Goal: Use online tool/utility: Utilize a website feature to perform a specific function

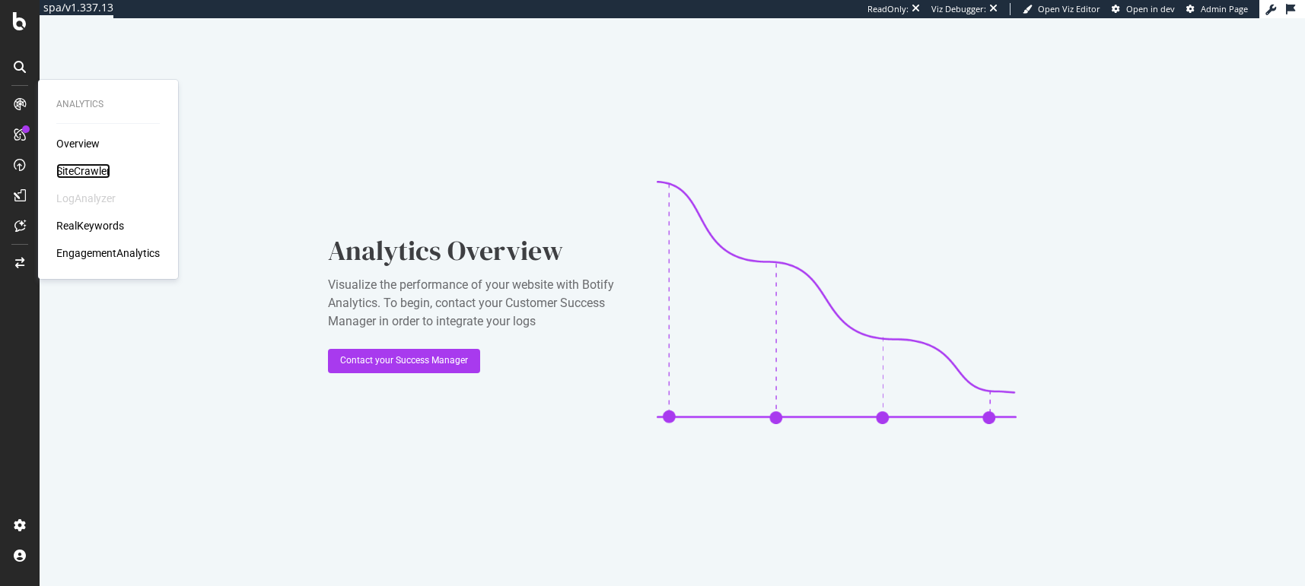
click at [81, 169] on div "SiteCrawler" at bounding box center [83, 171] width 54 height 15
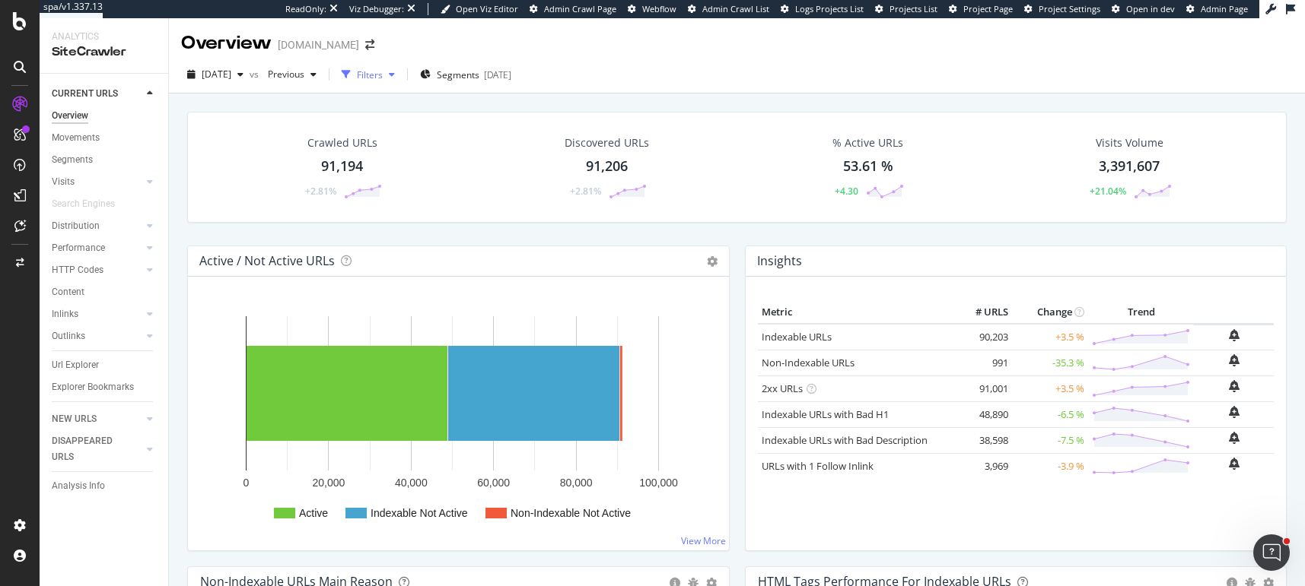
click at [395, 75] on icon "button" at bounding box center [392, 74] width 6 height 9
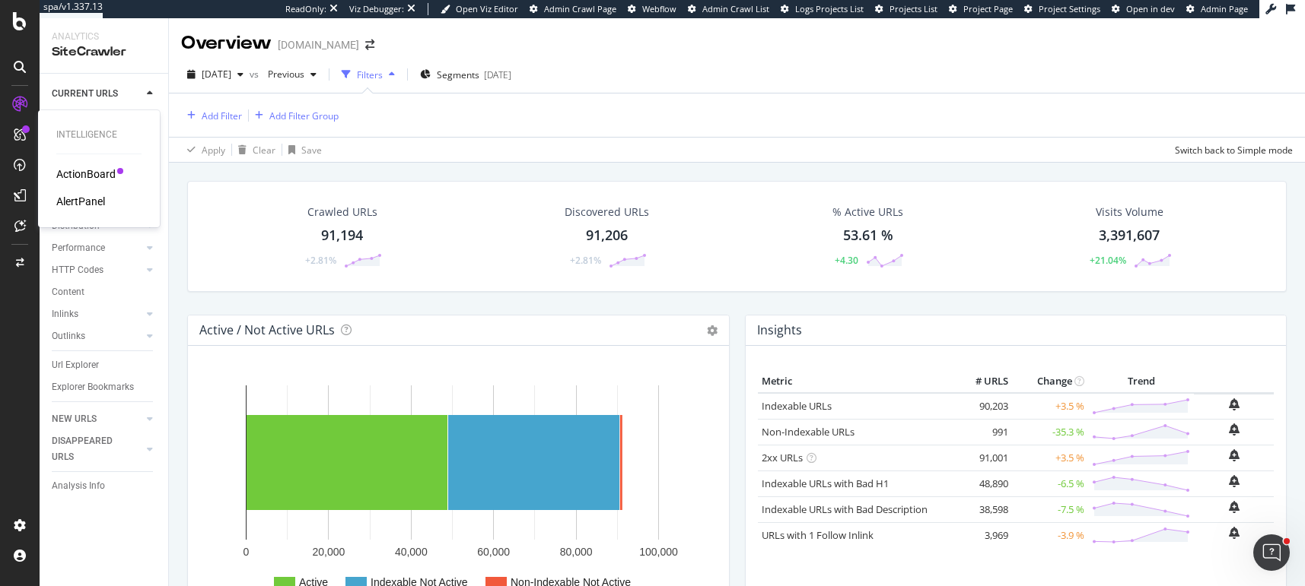
click at [92, 176] on div "ActionBoard" at bounding box center [85, 174] width 59 height 15
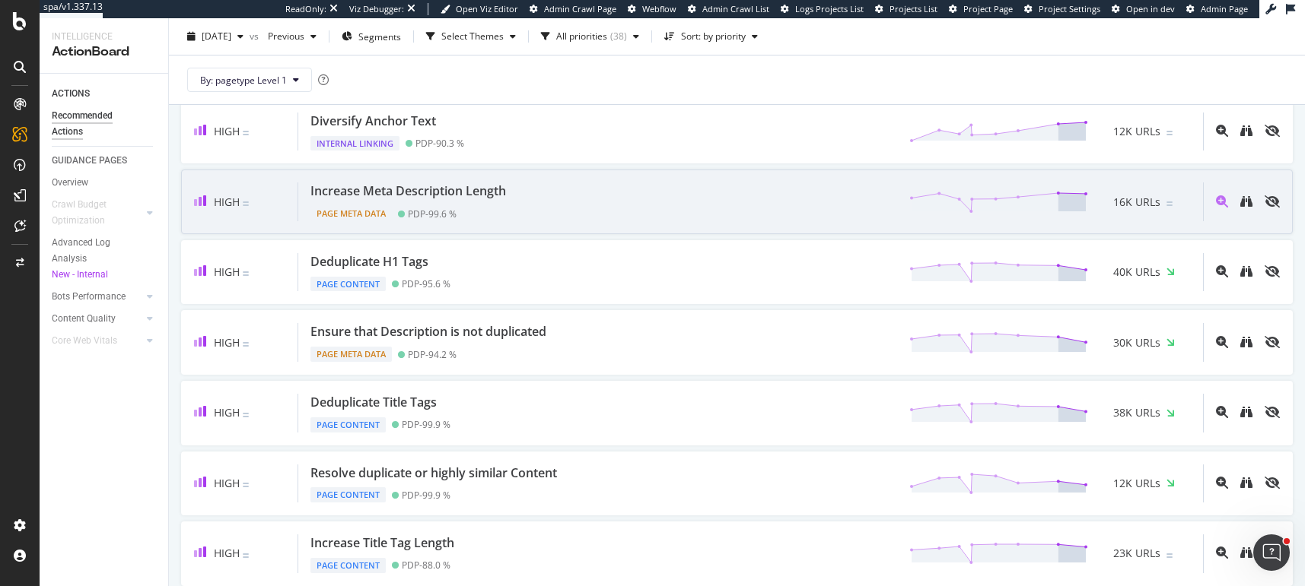
scroll to position [161, 0]
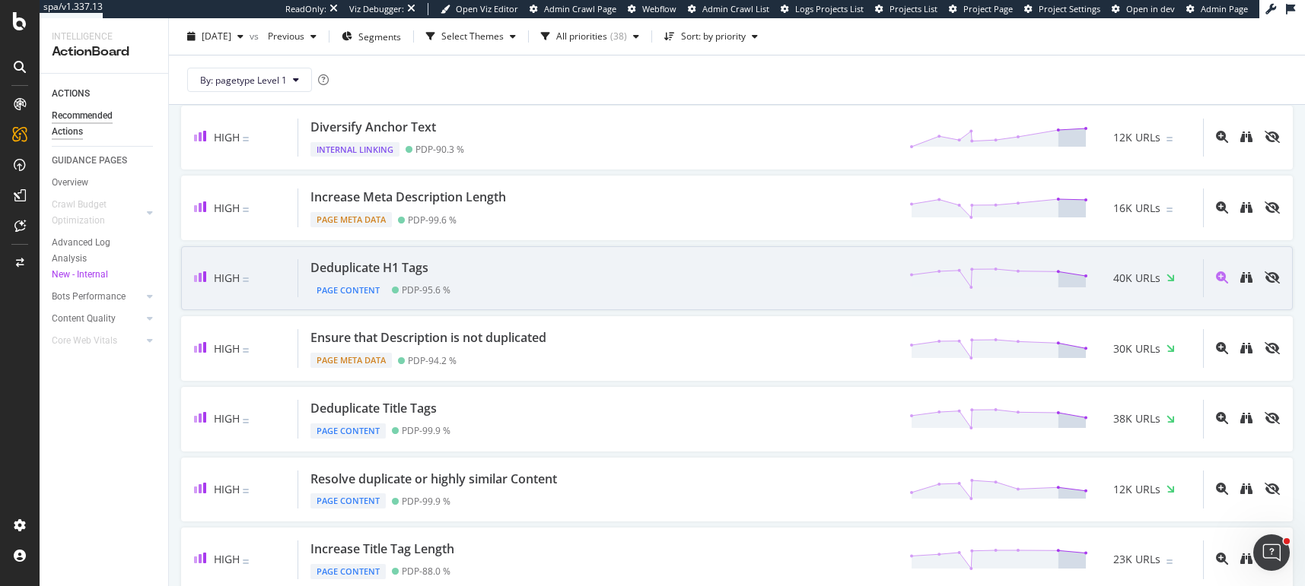
click at [670, 272] on div "Deduplicate H1 Tags Page Content PDP - 95.6 % 40K URLs" at bounding box center [750, 278] width 904 height 39
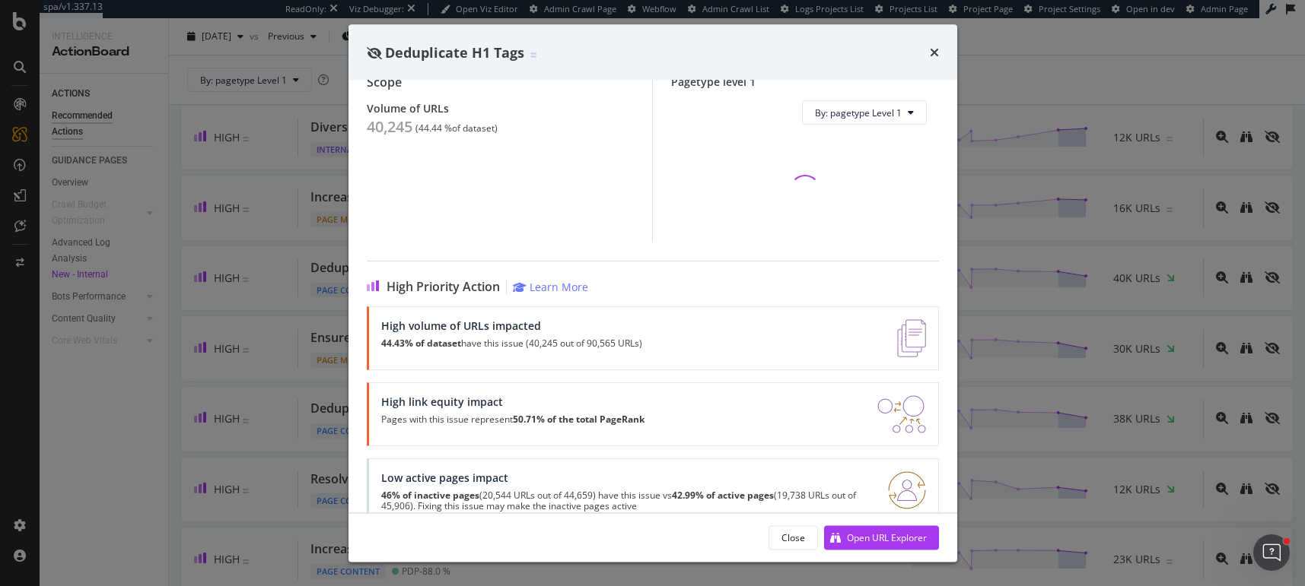
scroll to position [170, 0]
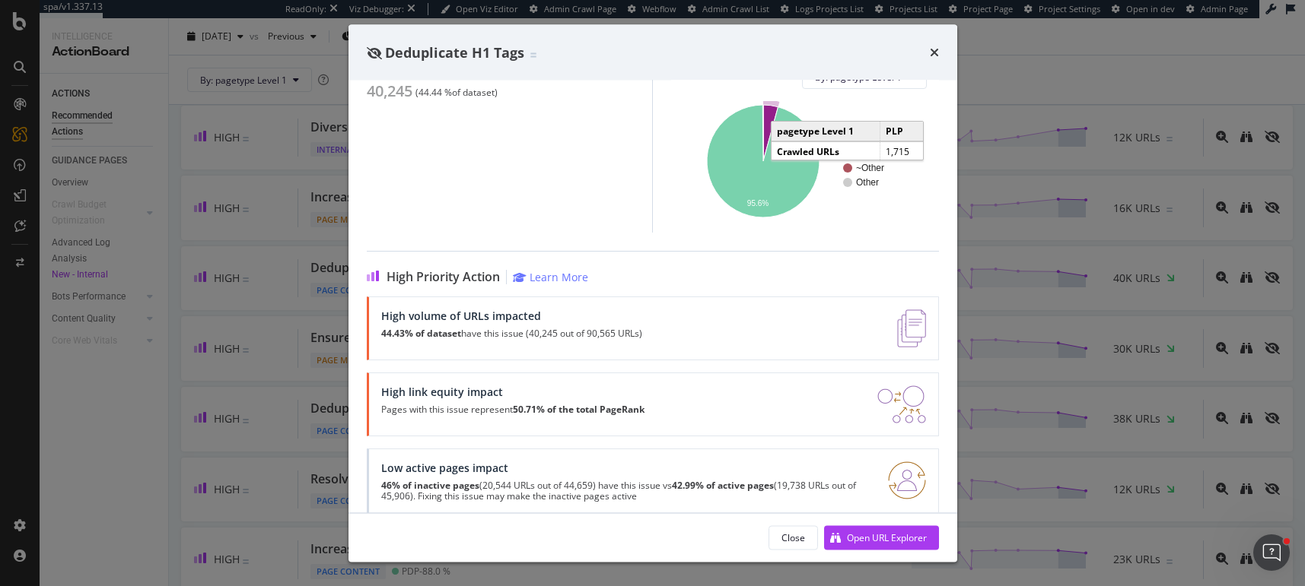
click at [769, 110] on icon "A chart." at bounding box center [770, 134] width 15 height 56
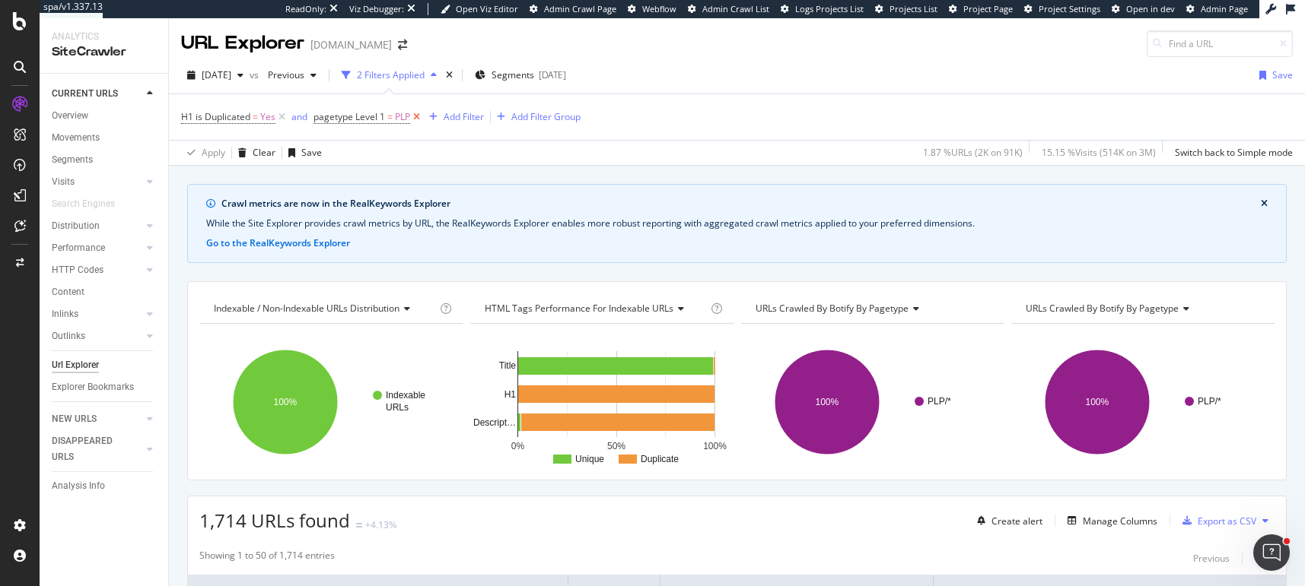
click at [414, 115] on icon at bounding box center [416, 117] width 13 height 15
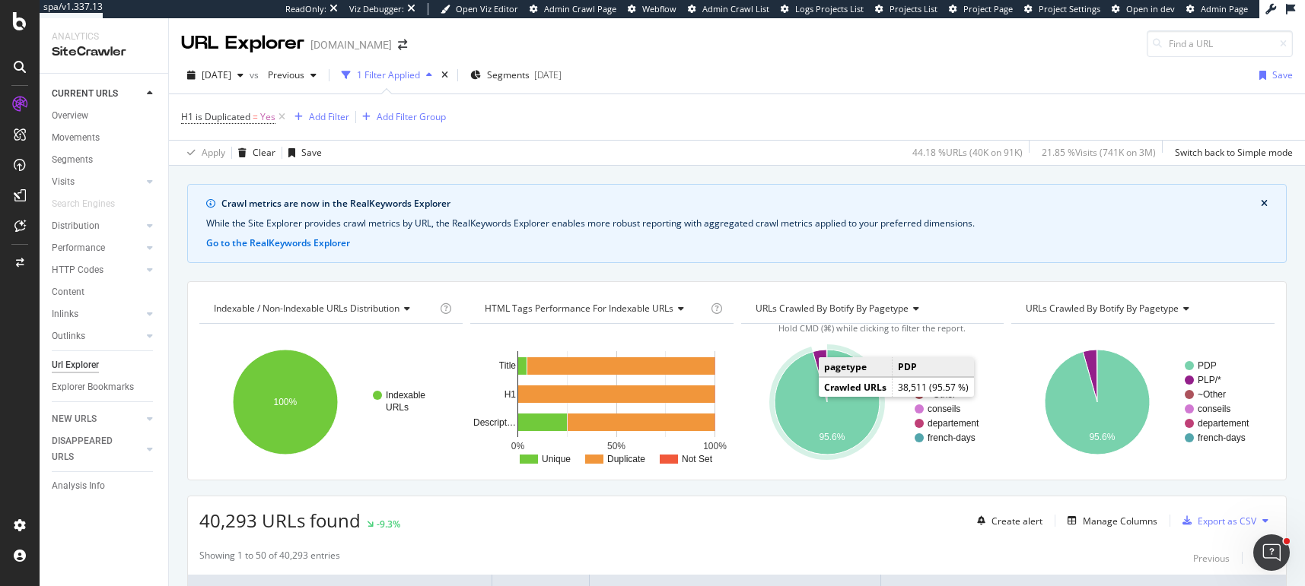
click at [818, 401] on icon "A chart." at bounding box center [826, 402] width 105 height 105
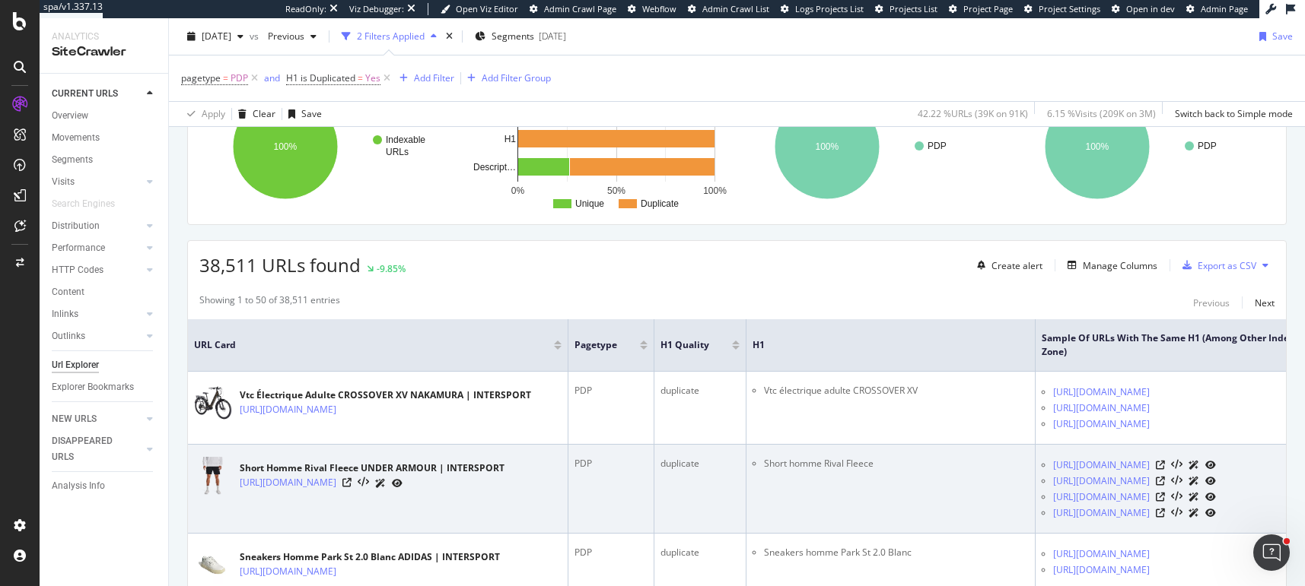
scroll to position [301, 0]
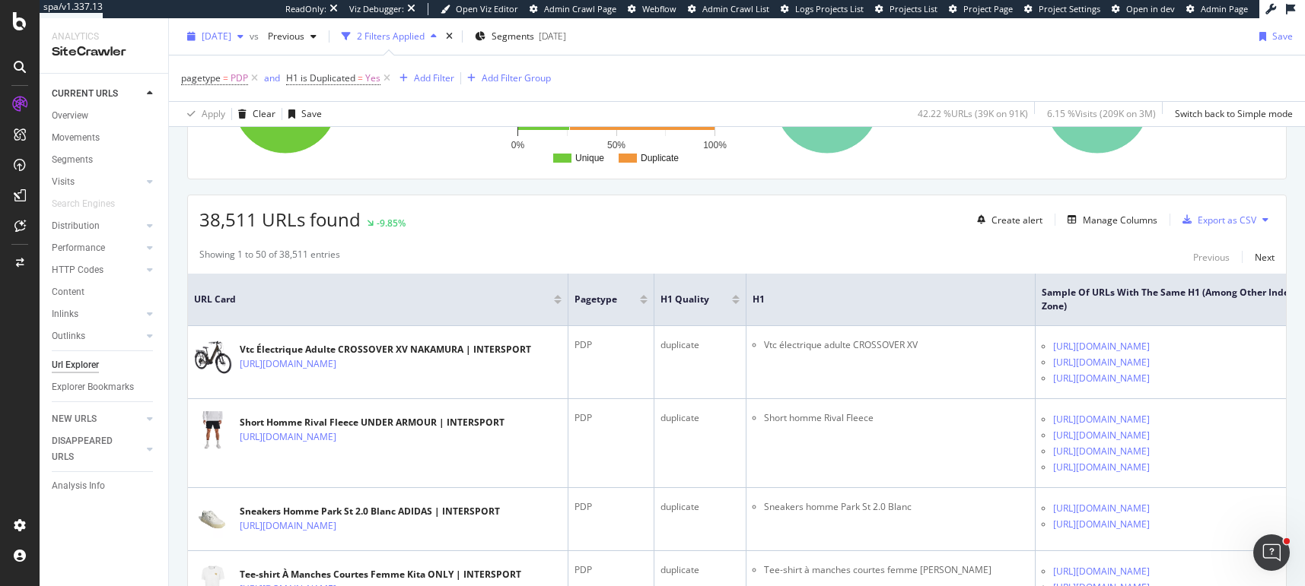
click at [231, 34] on span "2025 Sep. 4th" at bounding box center [217, 36] width 30 height 13
click at [304, 37] on span "Previous" at bounding box center [283, 36] width 43 height 13
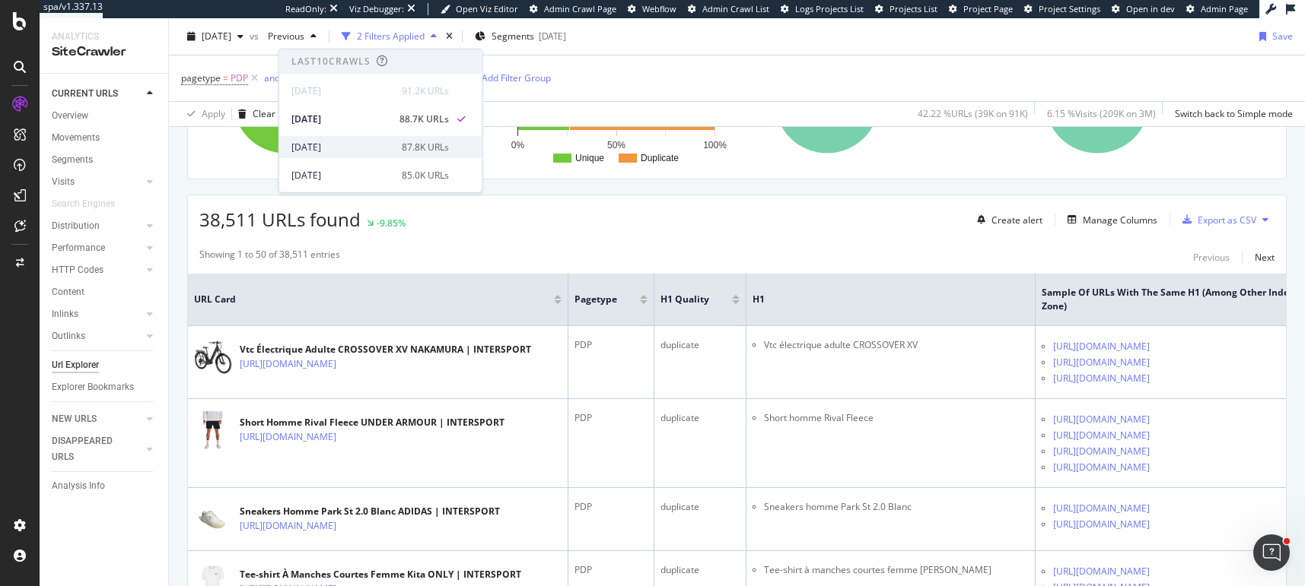
click at [303, 148] on div "2025 Jun. 5th" at bounding box center [341, 147] width 101 height 14
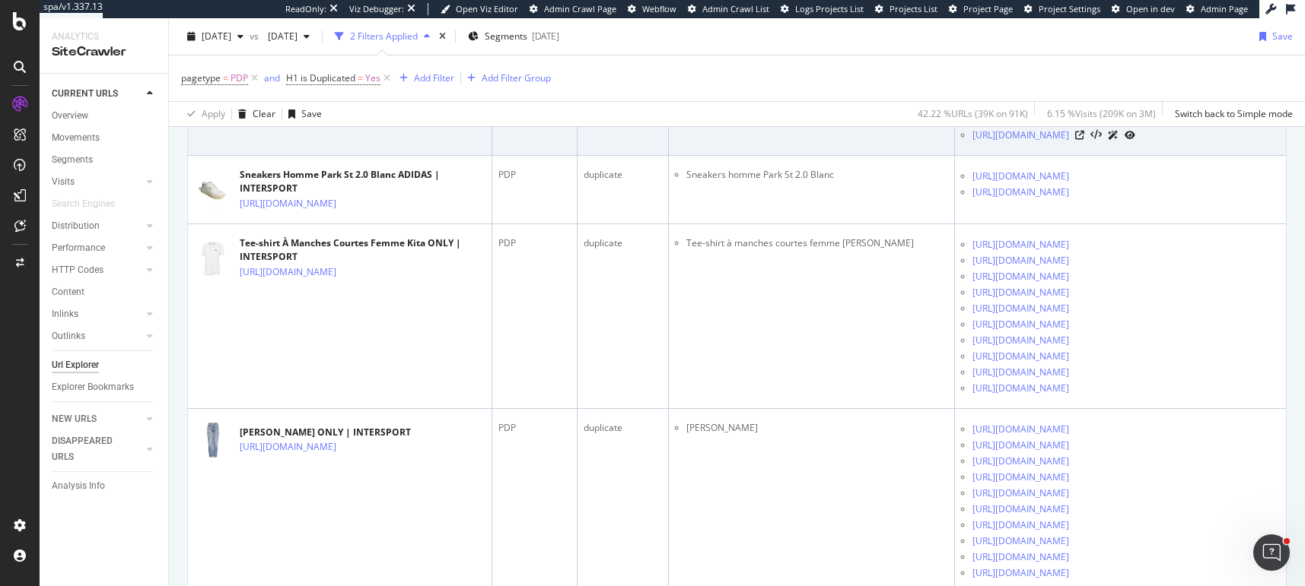
scroll to position [676, 0]
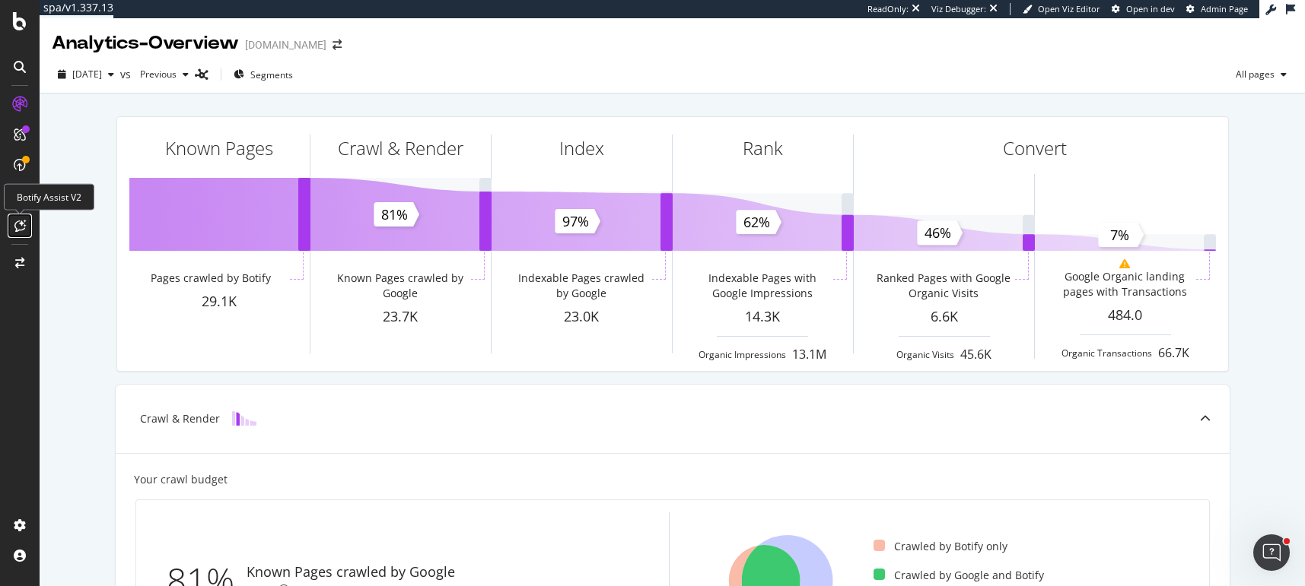
click at [18, 222] on icon at bounding box center [19, 226] width 11 height 12
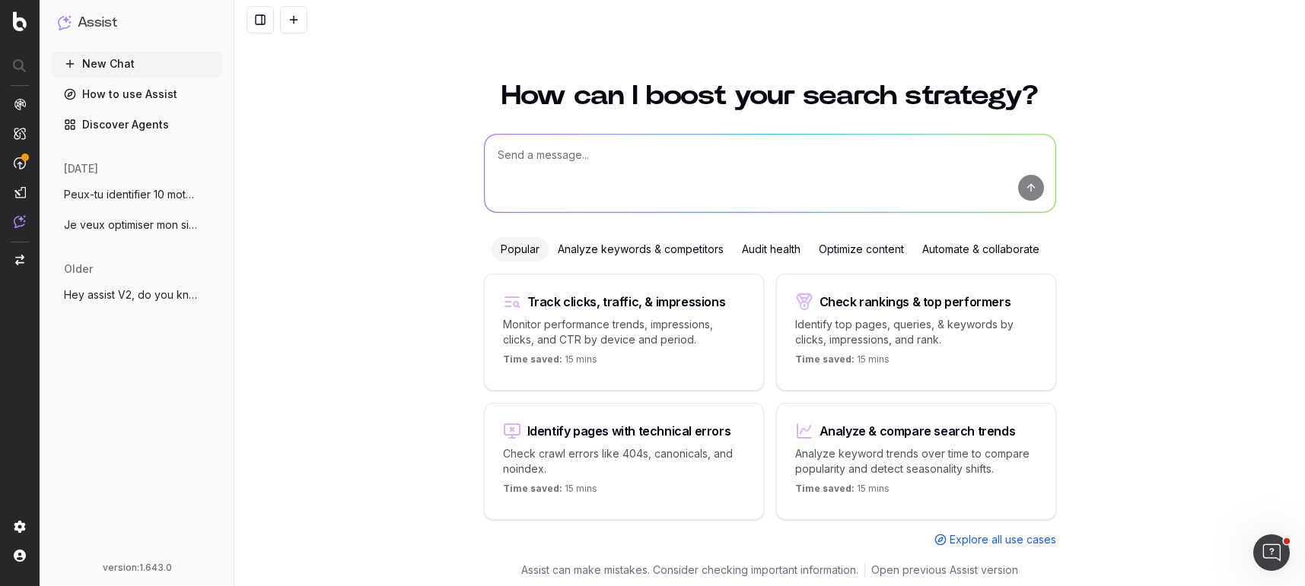
scroll to position [2, 0]
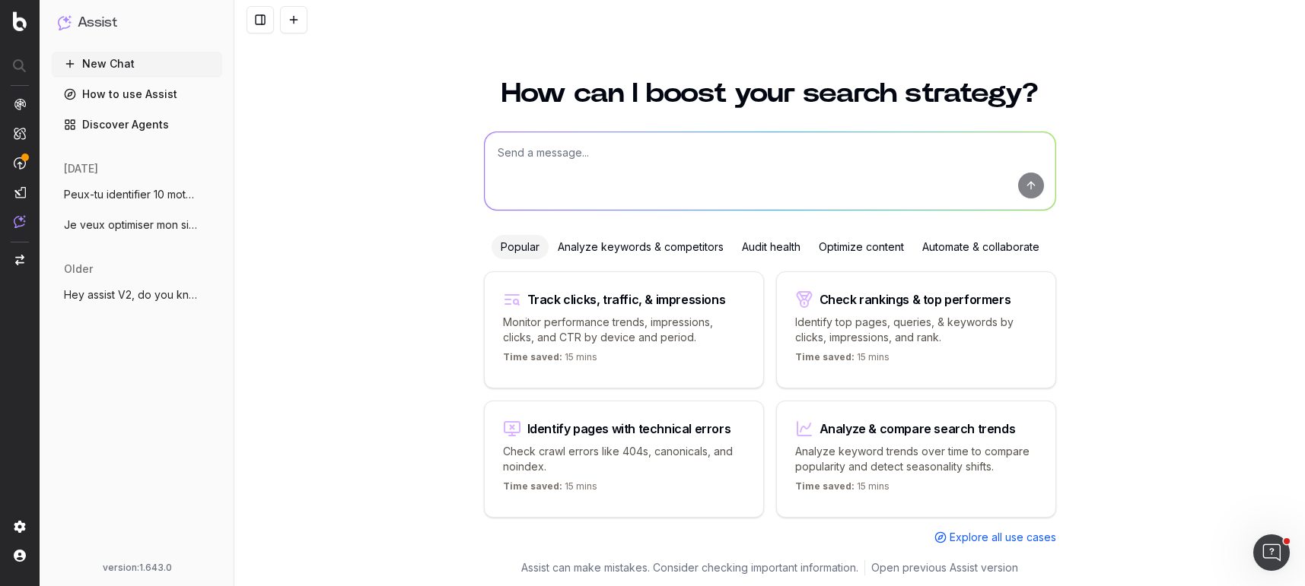
click at [119, 189] on span "Peux-tu identifier 10 mots clés hors mar" at bounding box center [131, 194] width 134 height 15
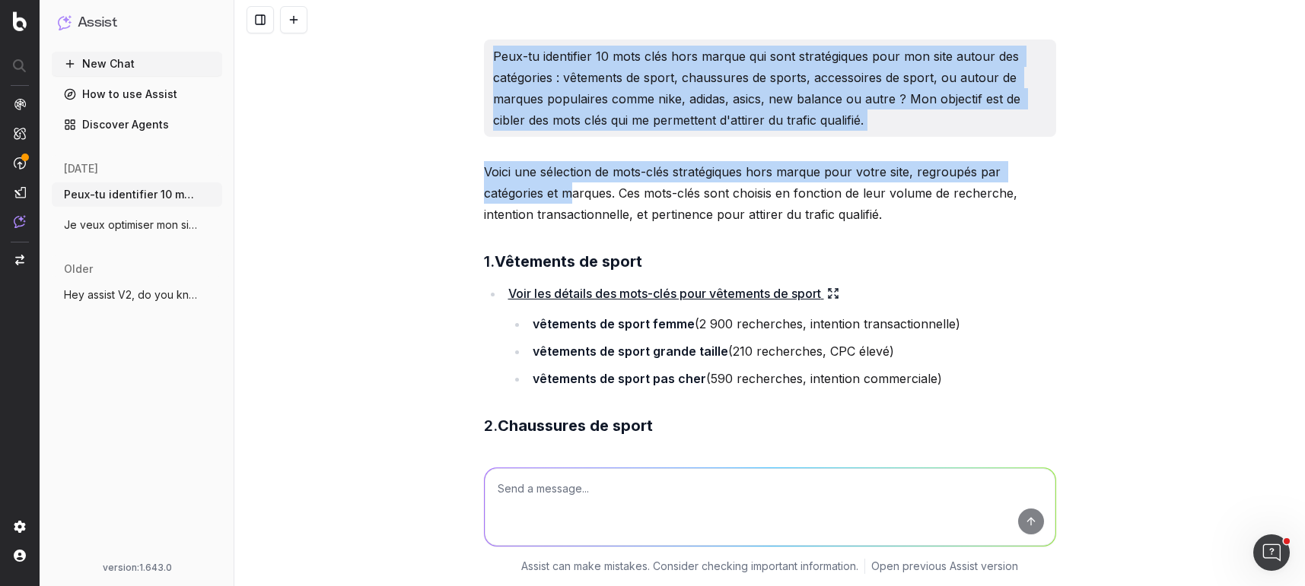
drag, startPoint x: 494, startPoint y: 55, endPoint x: 574, endPoint y: 191, distance: 157.5
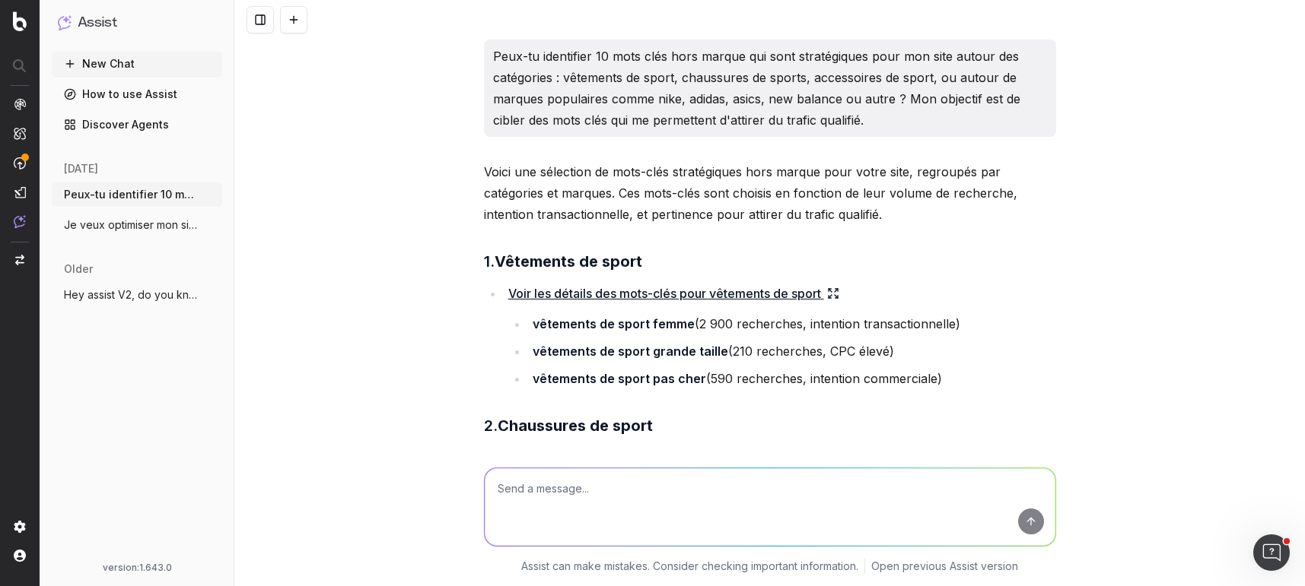
click at [462, 233] on div "Peux-tu identifier 10 mots clés hors marque qui sont stratégiques pour mon site…" at bounding box center [769, 293] width 1070 height 586
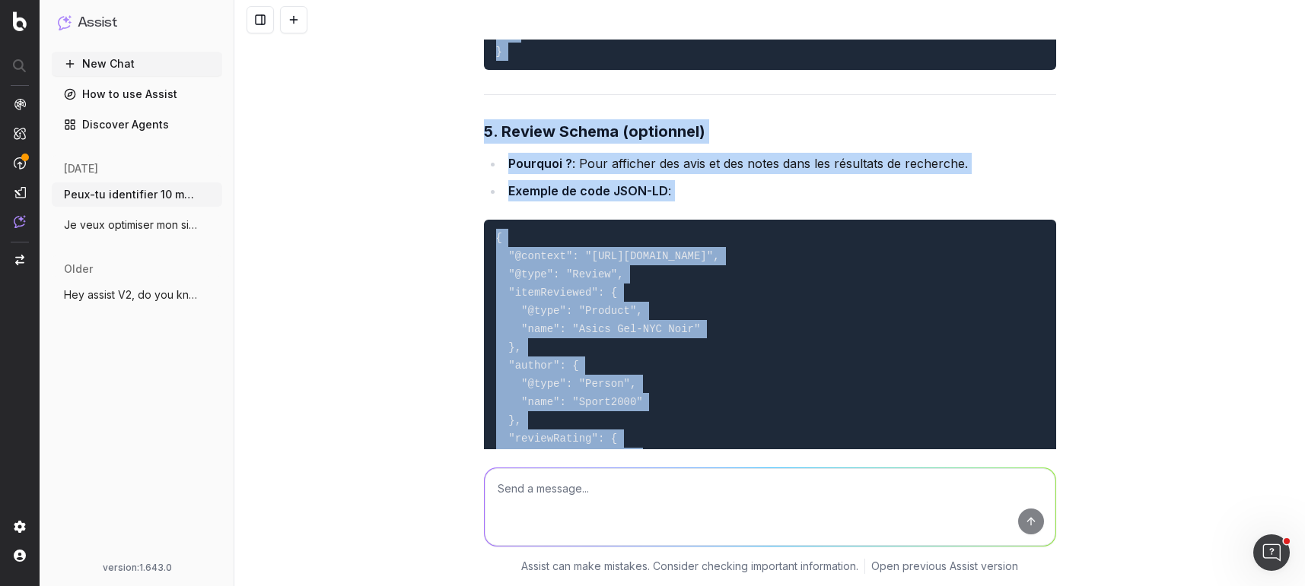
scroll to position [21979, 0]
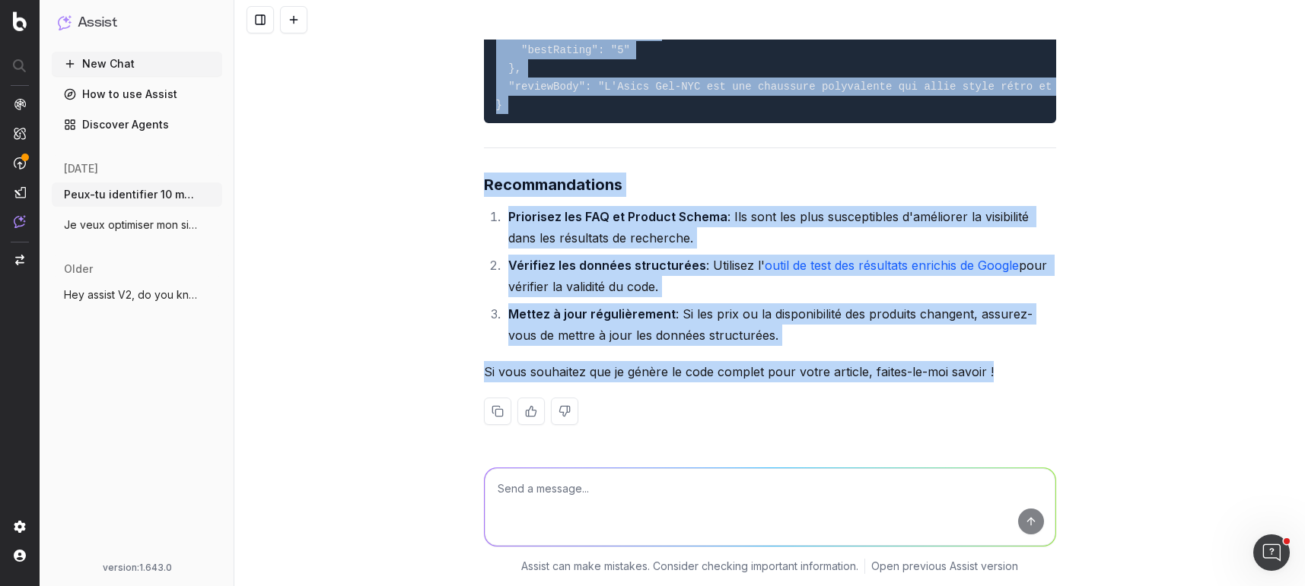
drag, startPoint x: 494, startPoint y: 52, endPoint x: 996, endPoint y: 380, distance: 600.6
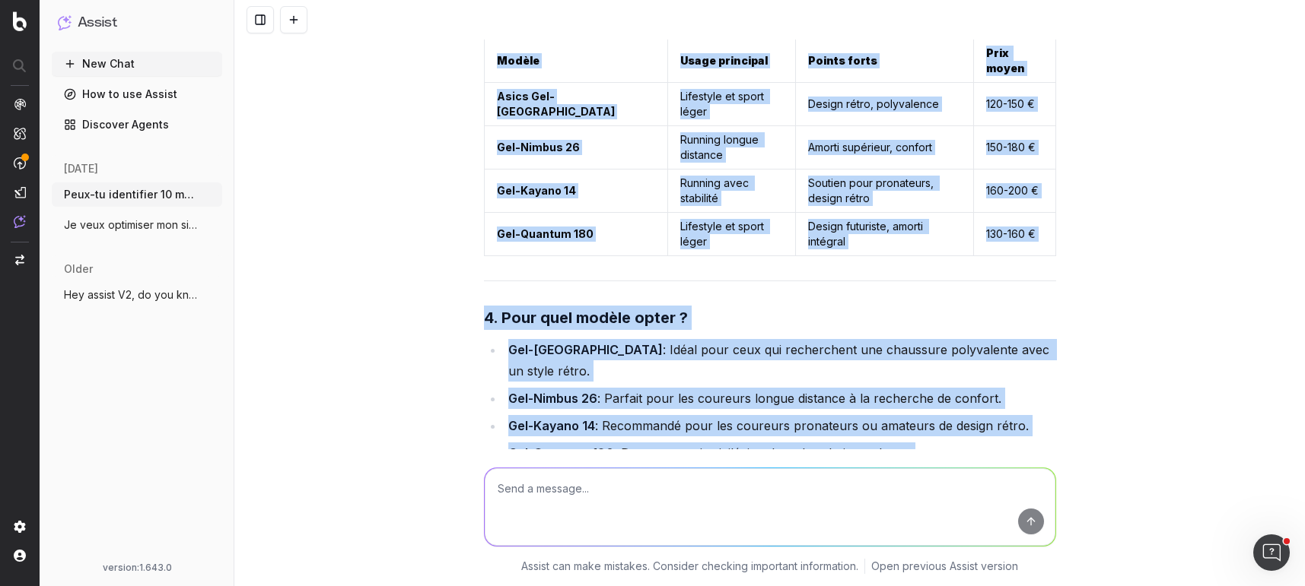
scroll to position [18331, 0]
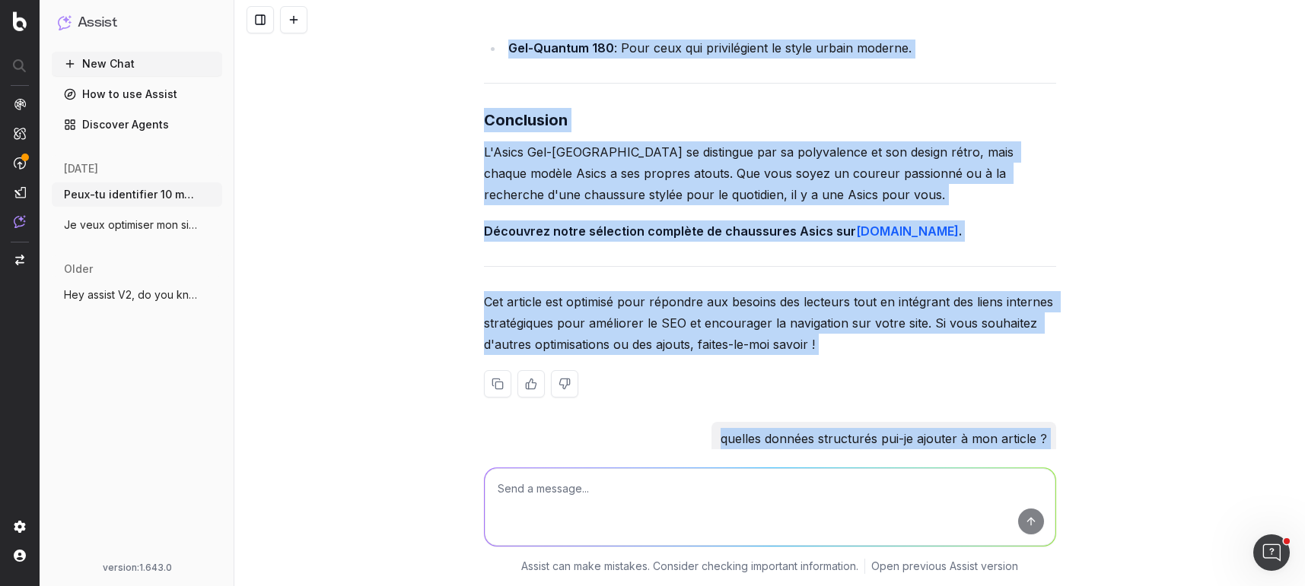
copy div "Peux-tu identifier 10 mots clés hors marque qui sont stratégiques pour mon site…"
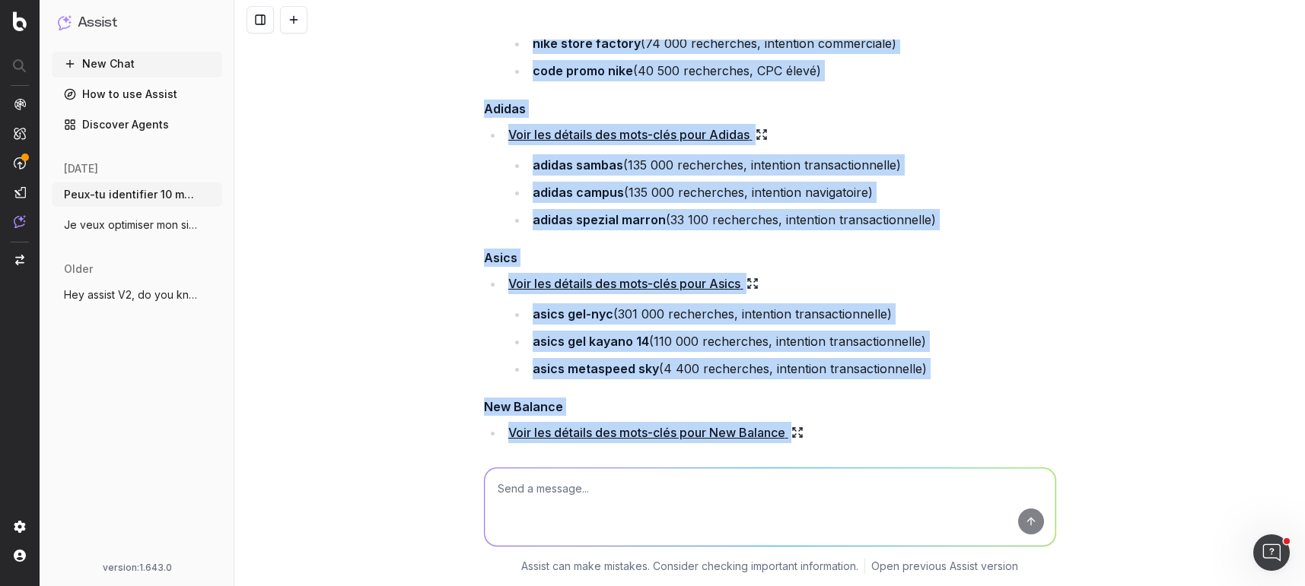
scroll to position [0, 0]
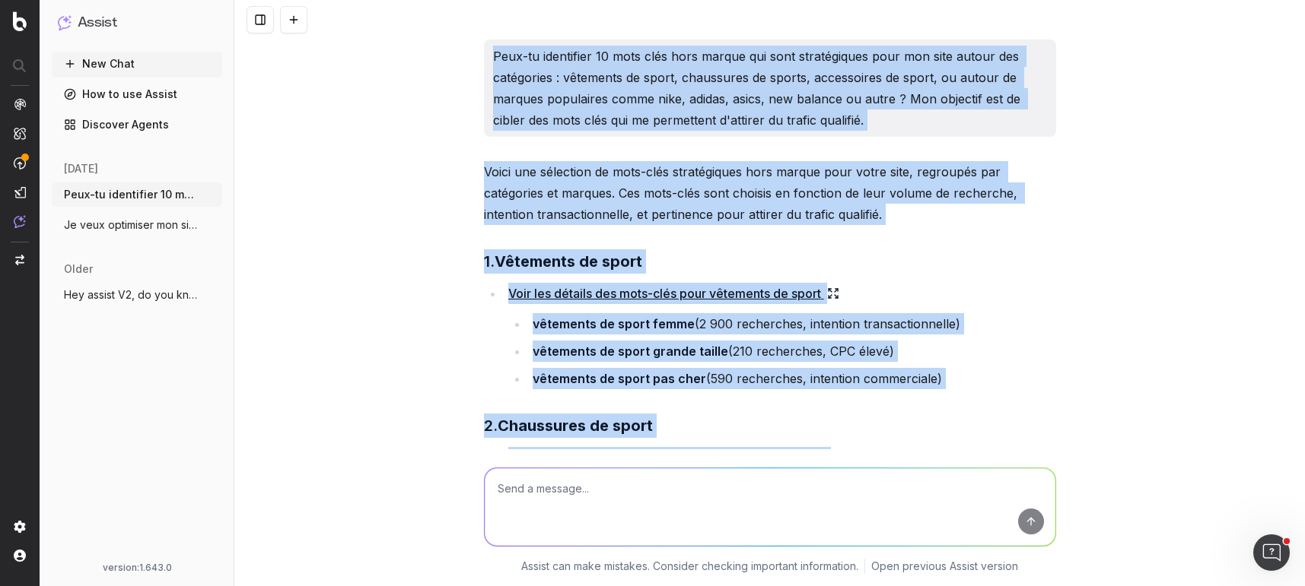
click at [908, 272] on h3 "1. Vêtements de sport" at bounding box center [770, 261] width 572 height 24
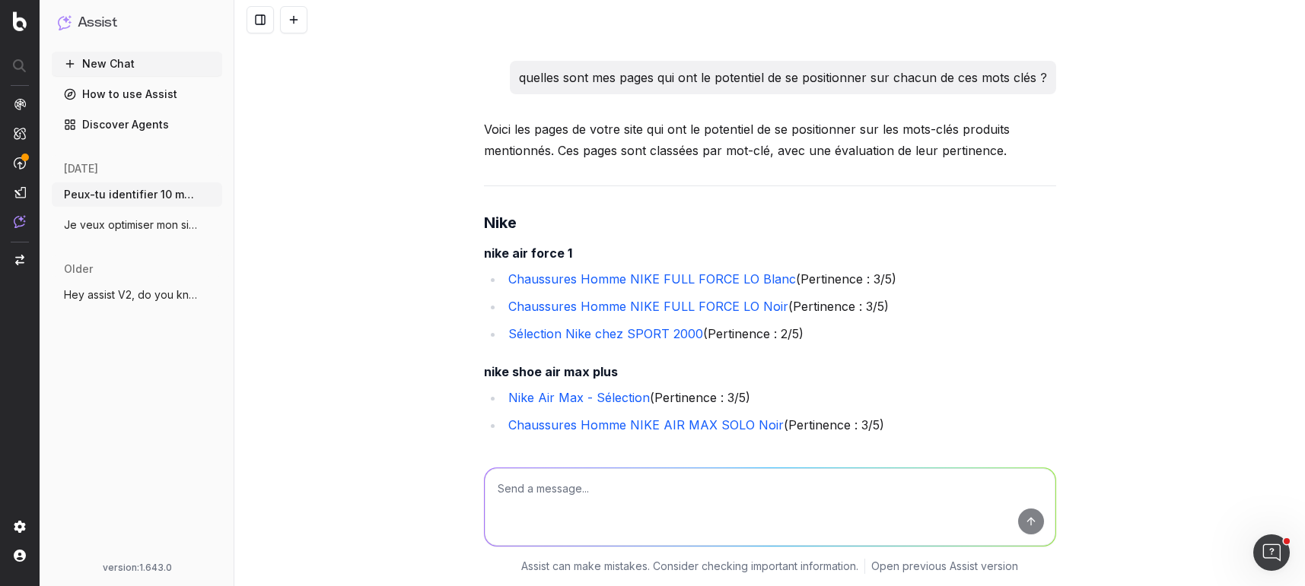
scroll to position [3455, 0]
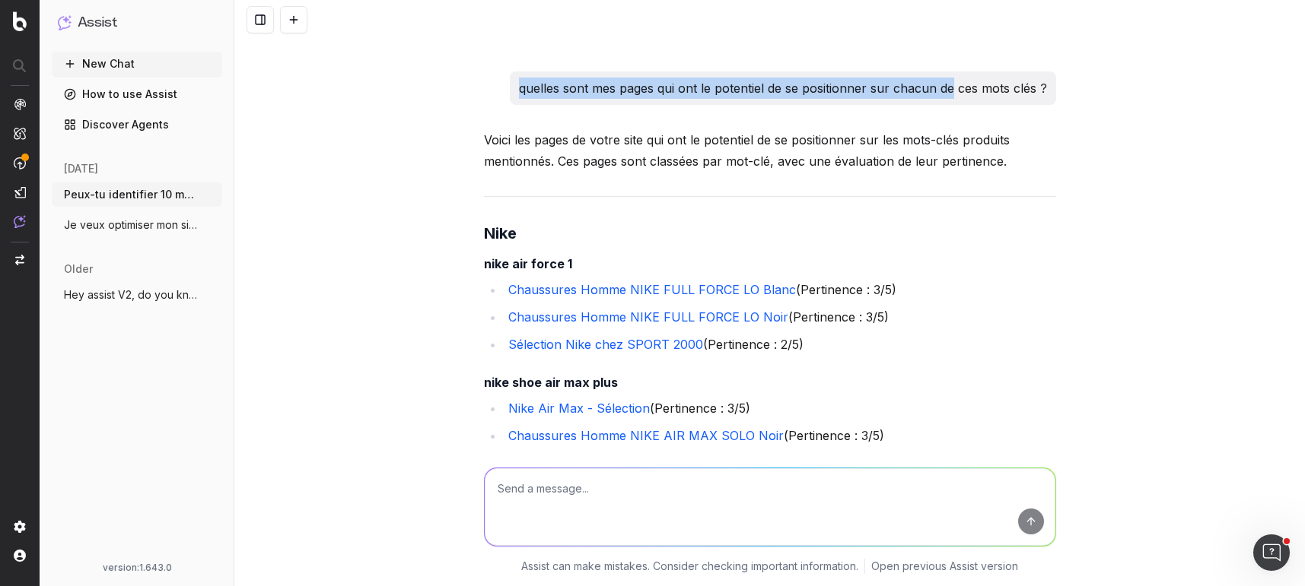
drag, startPoint x: 519, startPoint y: 68, endPoint x: 949, endPoint y: 68, distance: 429.8
click at [949, 78] on p "quelles sont mes pages qui ont le potentiel de se positionner sur chacun de ces…" at bounding box center [783, 88] width 528 height 21
copy p "quelles sont mes pages qui ont le potentiel de se positionner sur chacun de"
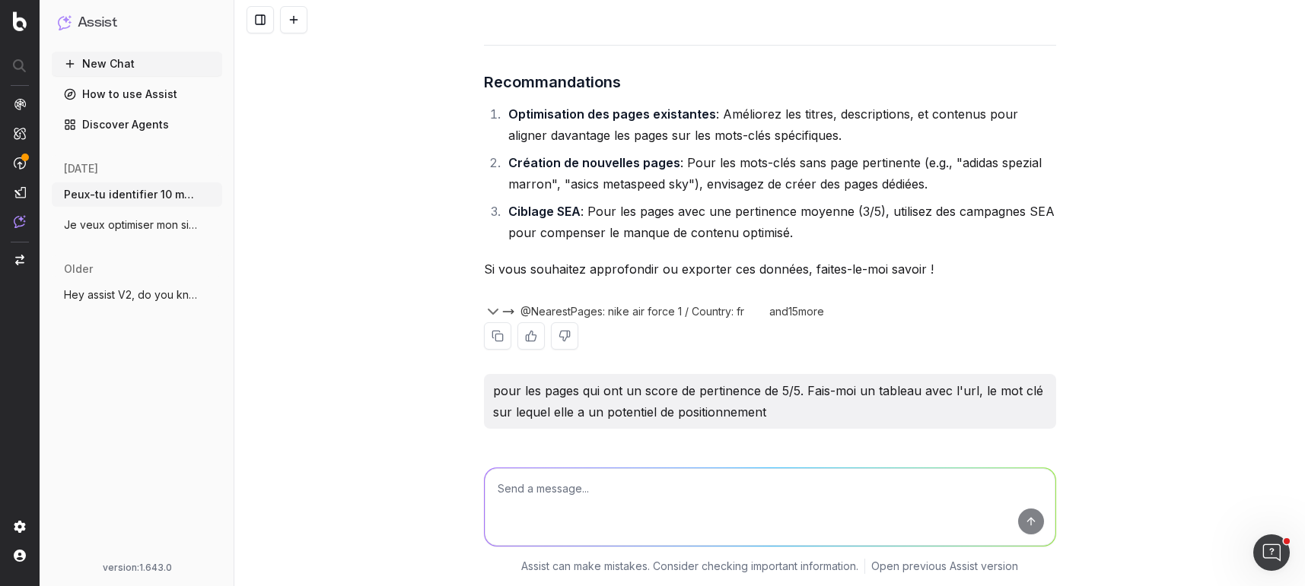
scroll to position [5185, 0]
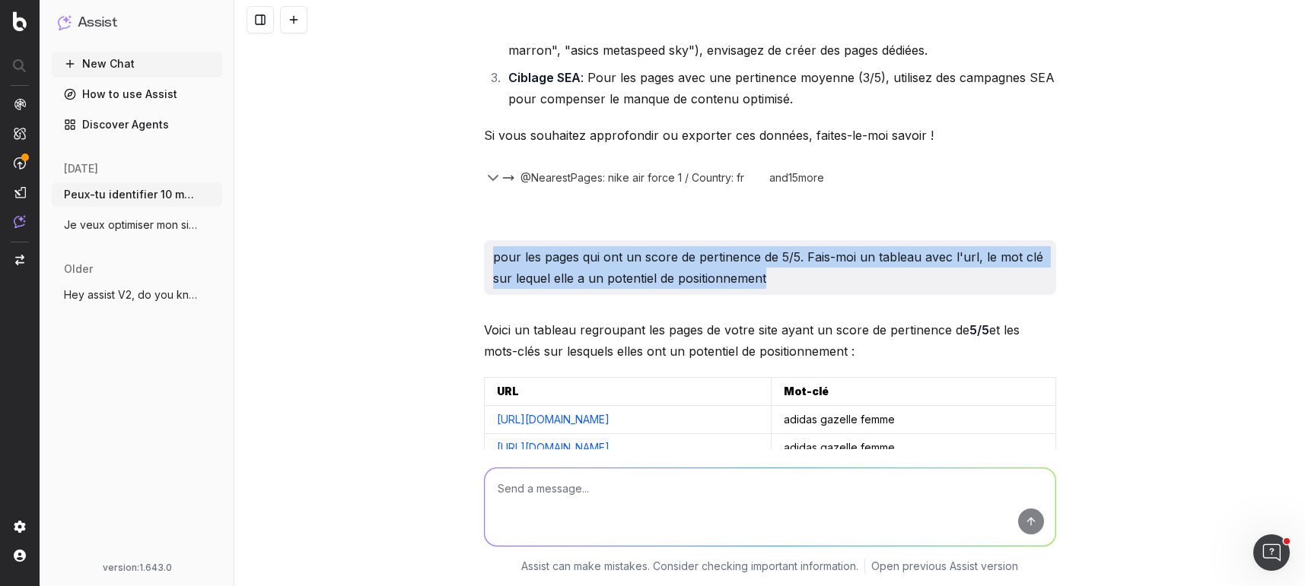
drag, startPoint x: 769, startPoint y: 253, endPoint x: 494, endPoint y: 230, distance: 275.5
click at [494, 246] on p "pour les pages qui ont un score de pertinence de 5/5. Fais-moi un tableau avec …" at bounding box center [770, 267] width 554 height 43
copy p "pour les pages qui ont un score de pertinence de 5/5. Fais-moi un tableau avec …"
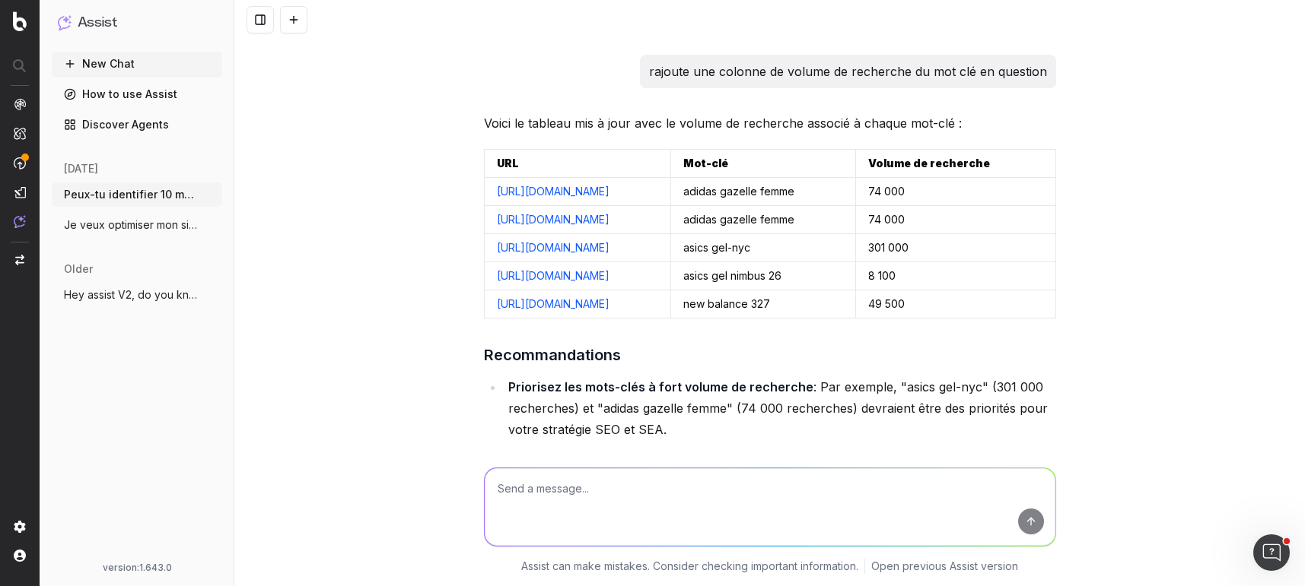
scroll to position [5965, 0]
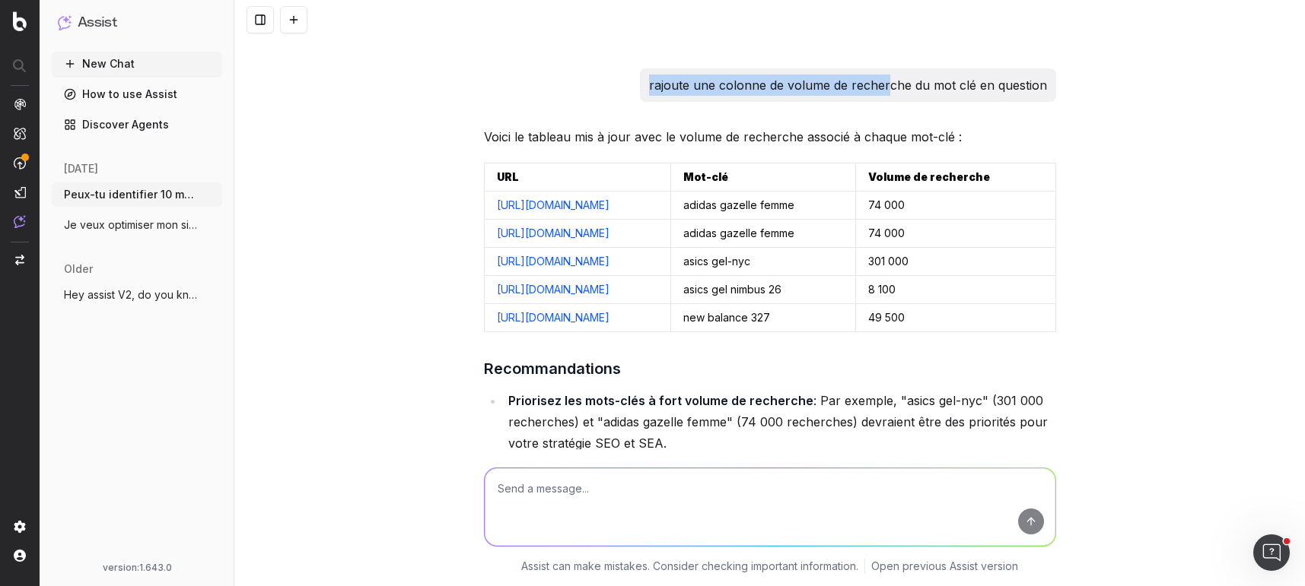
drag, startPoint x: 652, startPoint y: 78, endPoint x: 890, endPoint y: 78, distance: 238.1
click at [890, 78] on p "rajoute une colonne de volume de recherche du mot clé en question" at bounding box center [848, 85] width 398 height 21
copy p "rajoute une colonne de volume de recher"
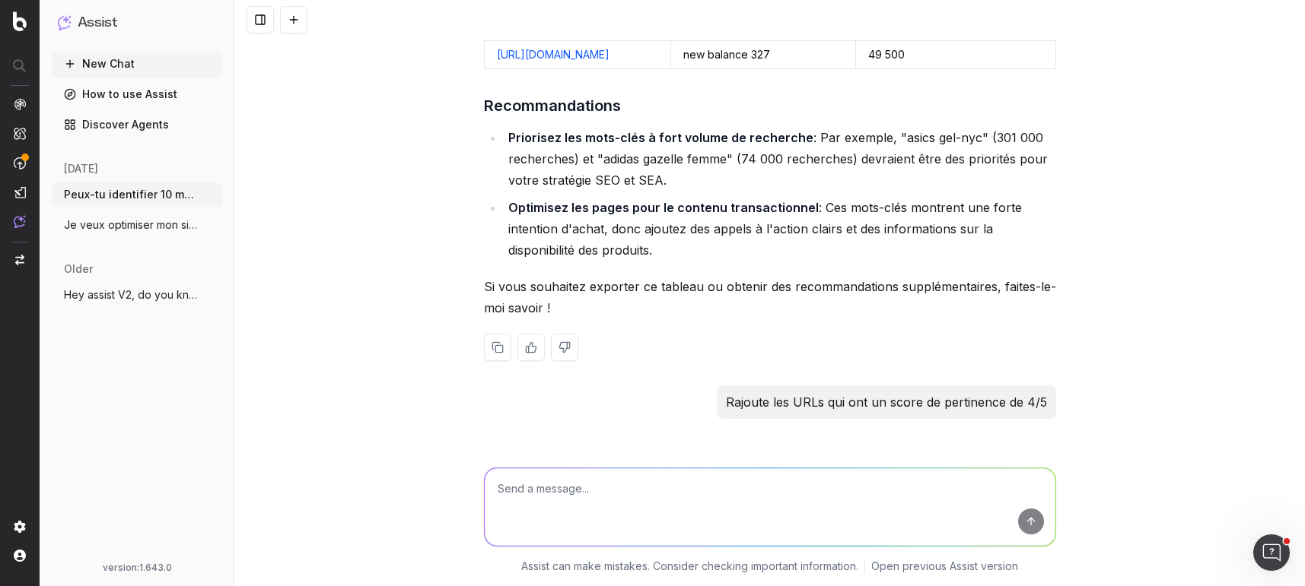
scroll to position [6426, 0]
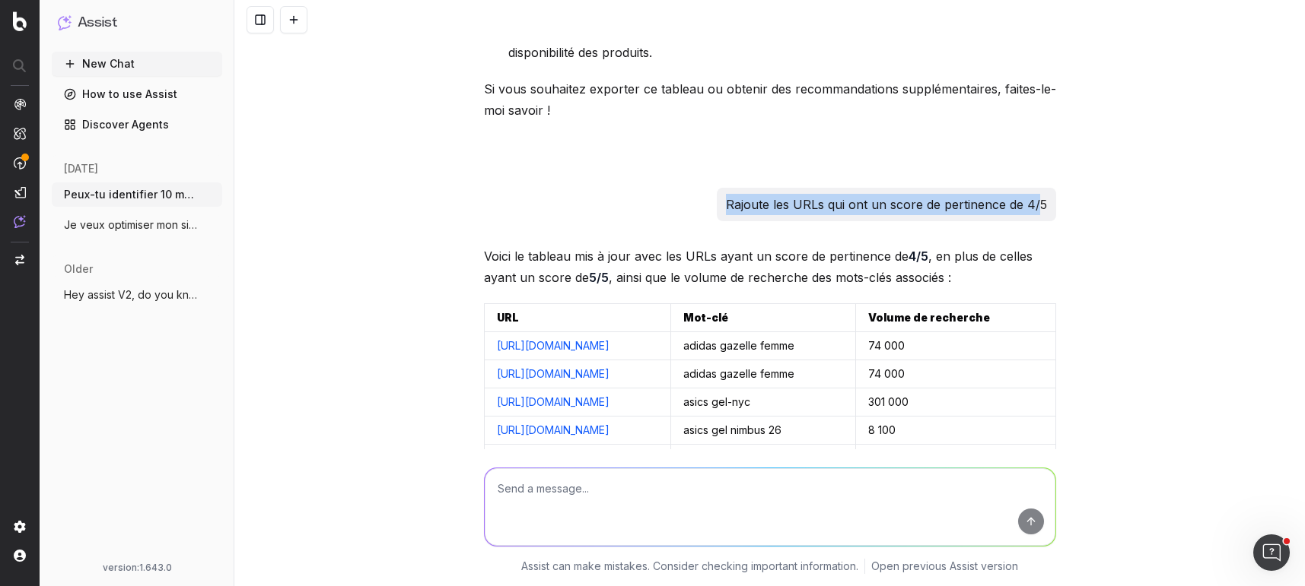
drag, startPoint x: 1040, startPoint y: 258, endPoint x: 729, endPoint y: 256, distance: 310.3
click at [729, 215] on p "Rajoute les URLs qui ont un score de pertinence de 4/5" at bounding box center [886, 204] width 321 height 21
copy p "Rajoute les URLs qui ont un score de pertinence de 4/"
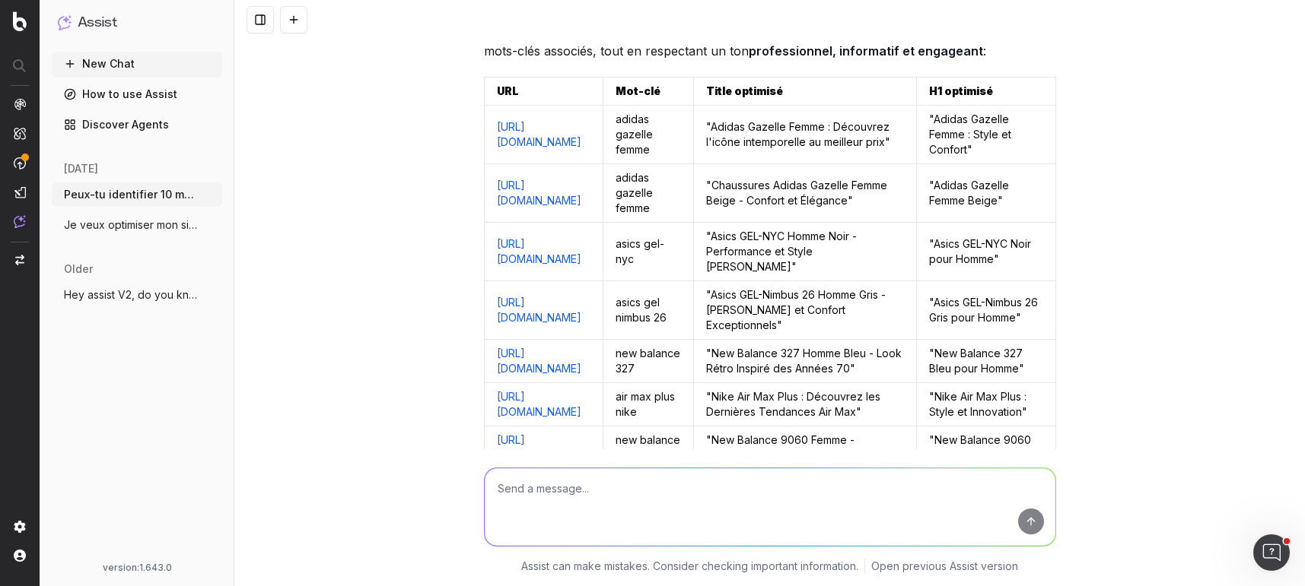
scroll to position [7413, 0]
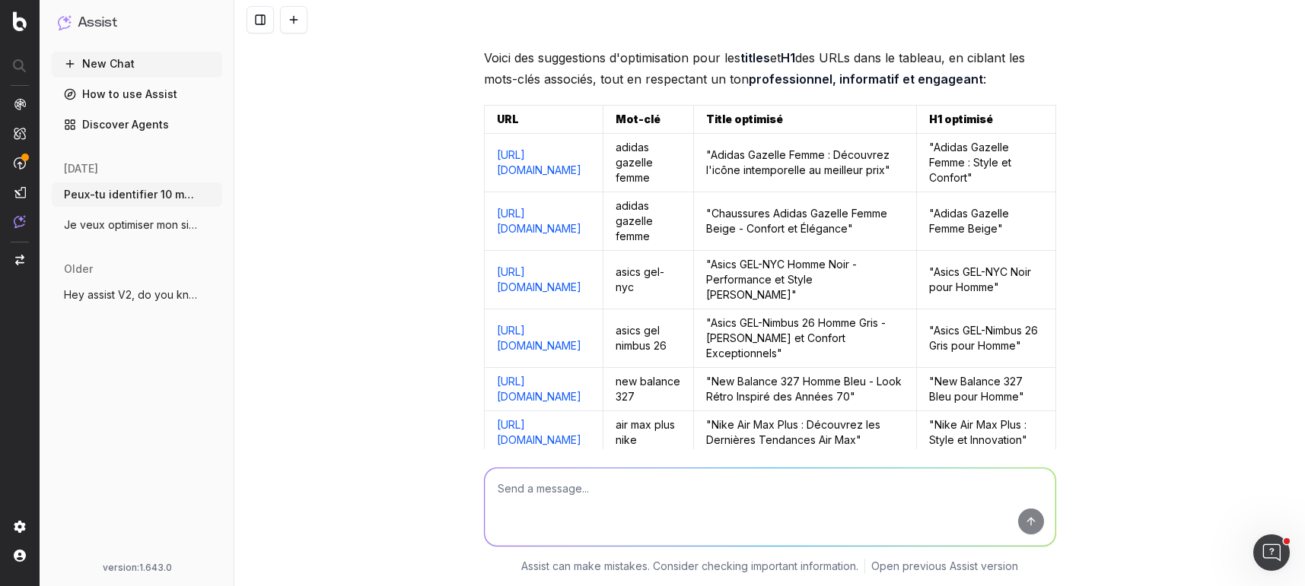
click at [1028, 17] on p "Pour chaque URLs dans le tableau, peux-tu optimiser le title et le h1 sur le mo…" at bounding box center [780, 5] width 532 height 21
drag, startPoint x: 1028, startPoint y: 102, endPoint x: 516, endPoint y: 116, distance: 511.3
click at [516, 23] on div "Pour chaque URLs dans le tableau, peux-tu optimiser le title et le h1 sur le mo…" at bounding box center [780, 5] width 551 height 33
copy p "Pour chaque URLs dans le tableau, peux-tu optimiser le title et le h1 sur le mo…"
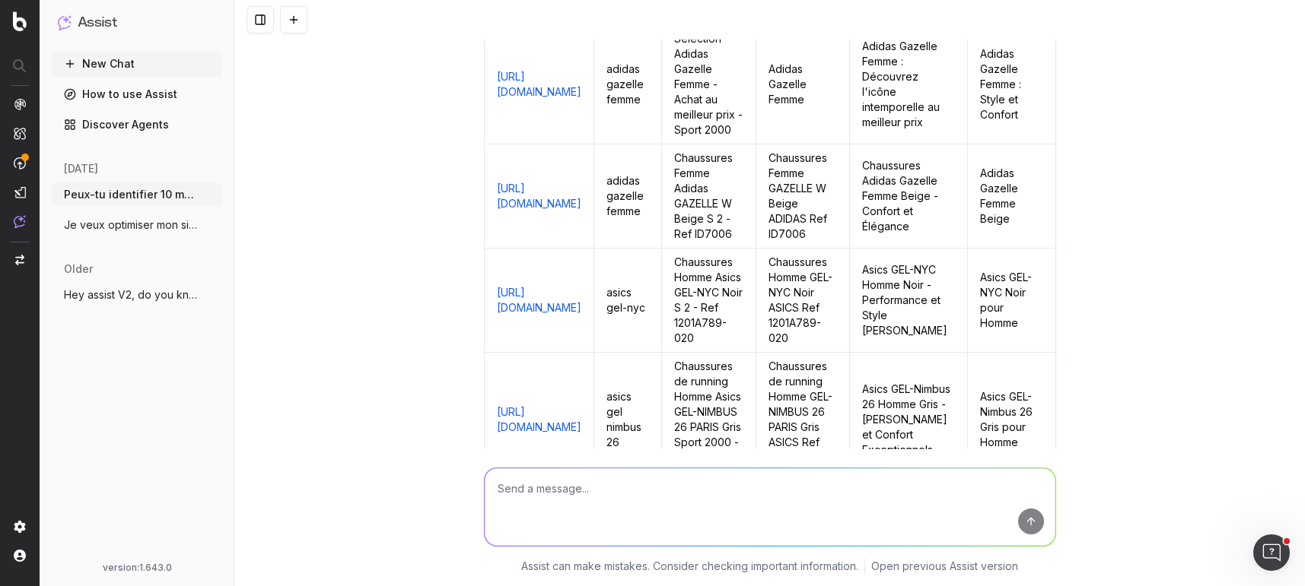
scroll to position [8559, 0]
drag, startPoint x: 724, startPoint y: 236, endPoint x: 488, endPoint y: 217, distance: 237.3
copy p "peux-tu enrichir le tableau avec le title actuel et le h1 actuel de chaque page…"
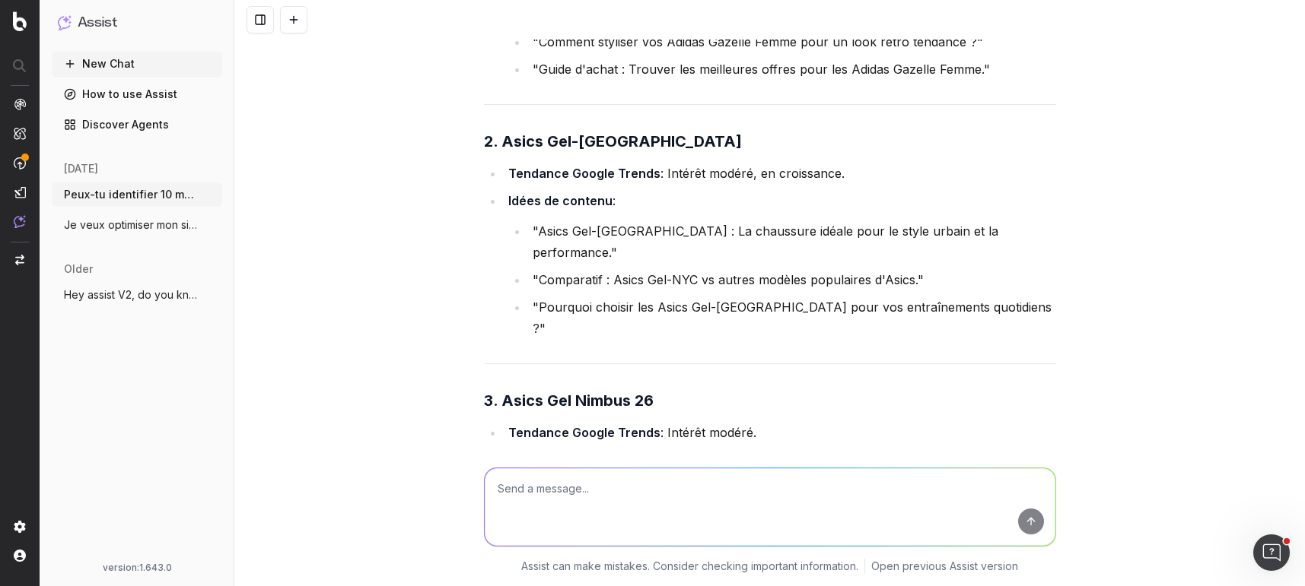
scroll to position [10130, 0]
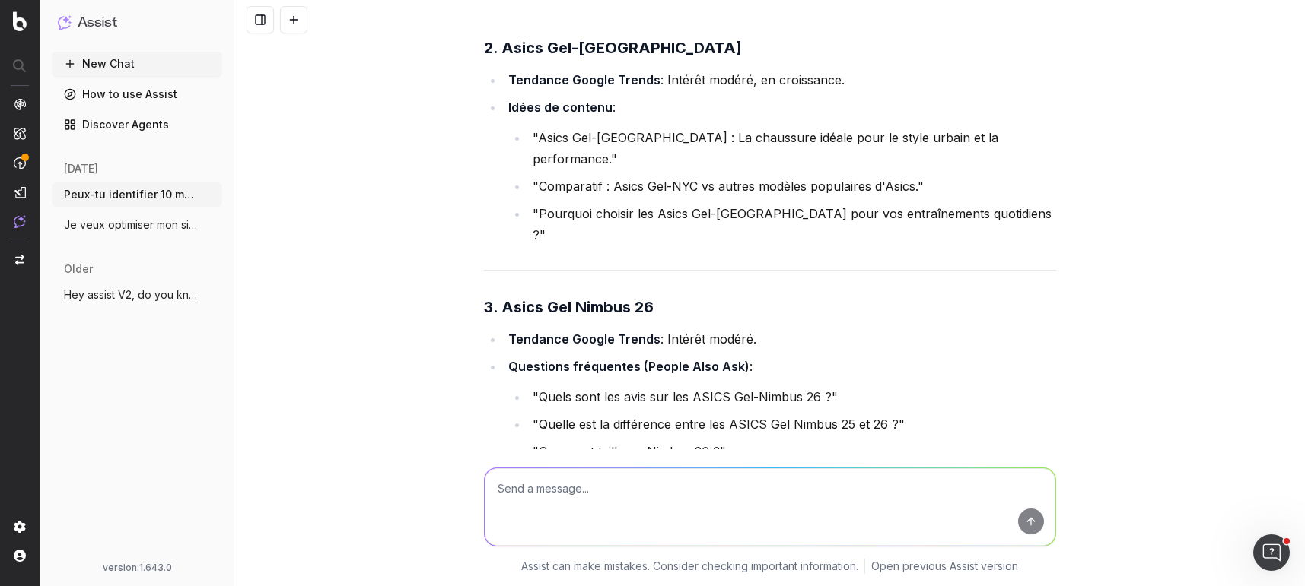
drag, startPoint x: 945, startPoint y: 240, endPoint x: 462, endPoint y: 215, distance: 484.4
click at [462, 215] on div "Peux-tu identifier 10 mots clés hors marque qui sont stratégiques pour mon site…" at bounding box center [769, 293] width 1070 height 586
copy p "Peux-tu identifier des idées de contenu à rédiger sur mon blog qui peuvent m'ai…"
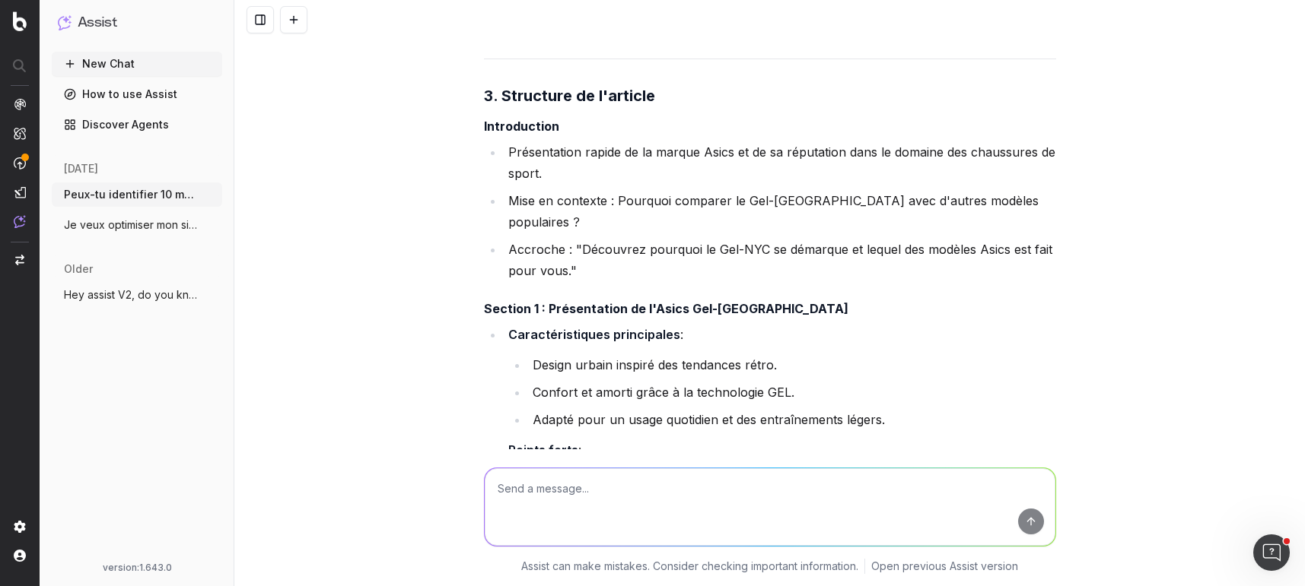
scroll to position [12039, 0]
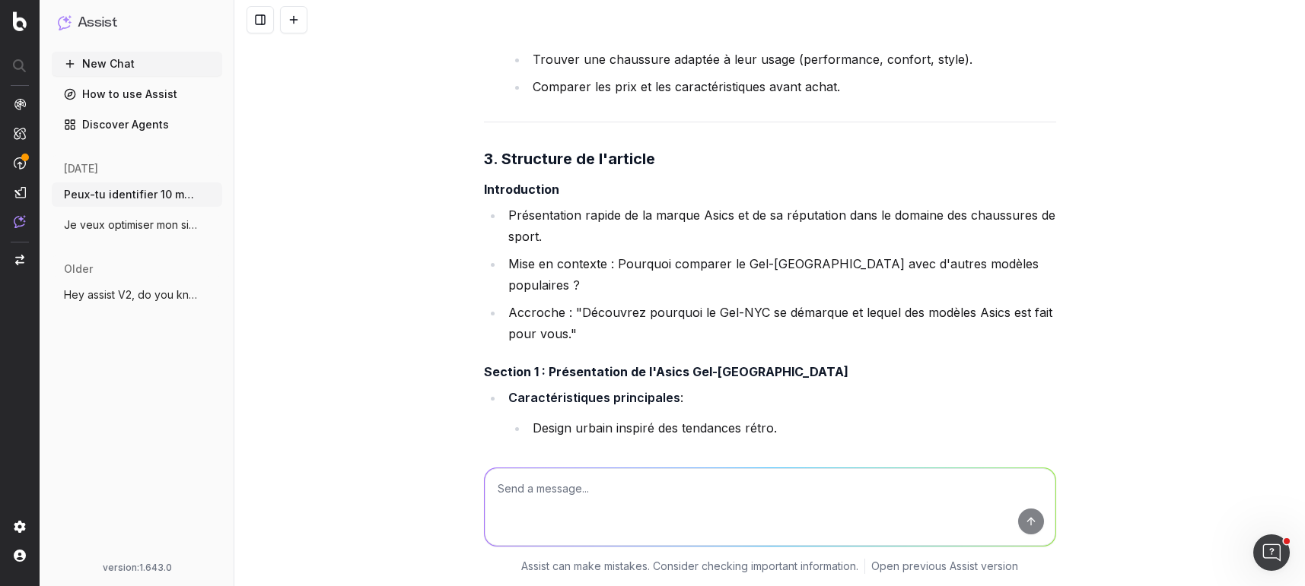
drag, startPoint x: 579, startPoint y: 129, endPoint x: 475, endPoint y: 116, distance: 105.0
click at [475, 116] on div "Peux-tu identifier 10 mots clés hors marque qui sont stratégiques pour mon site…" at bounding box center [769, 293] width 1070 height 586
copy p "je veux écrire un article "Asics Gel-NYC vs autres modèles populaires d'Asics".…"
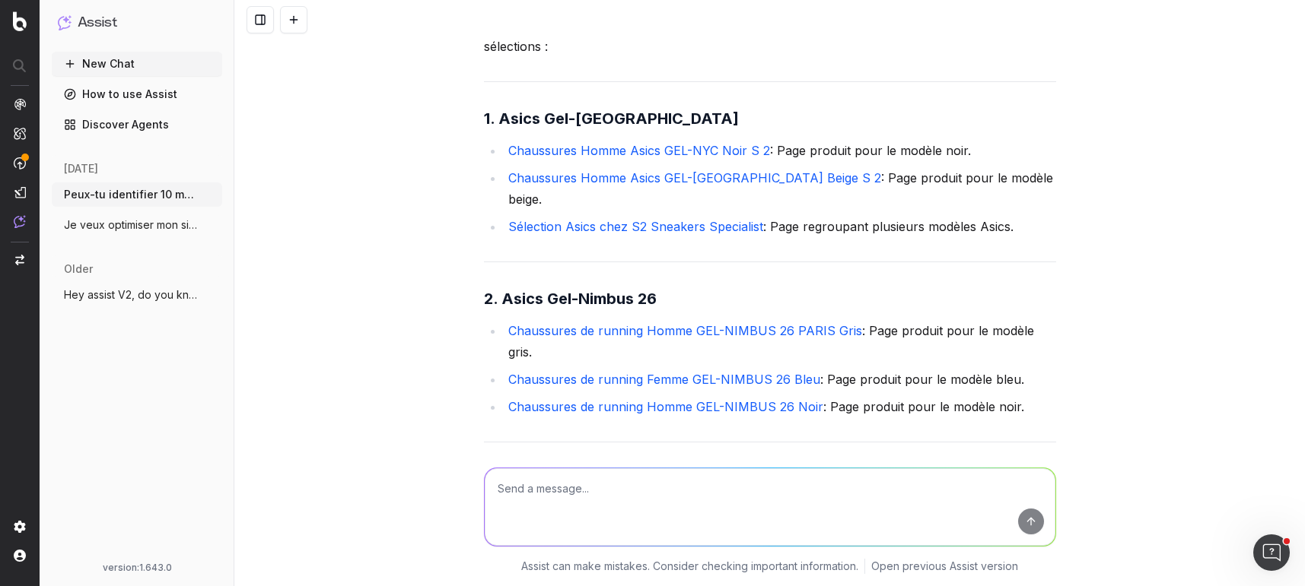
scroll to position [14983, 0]
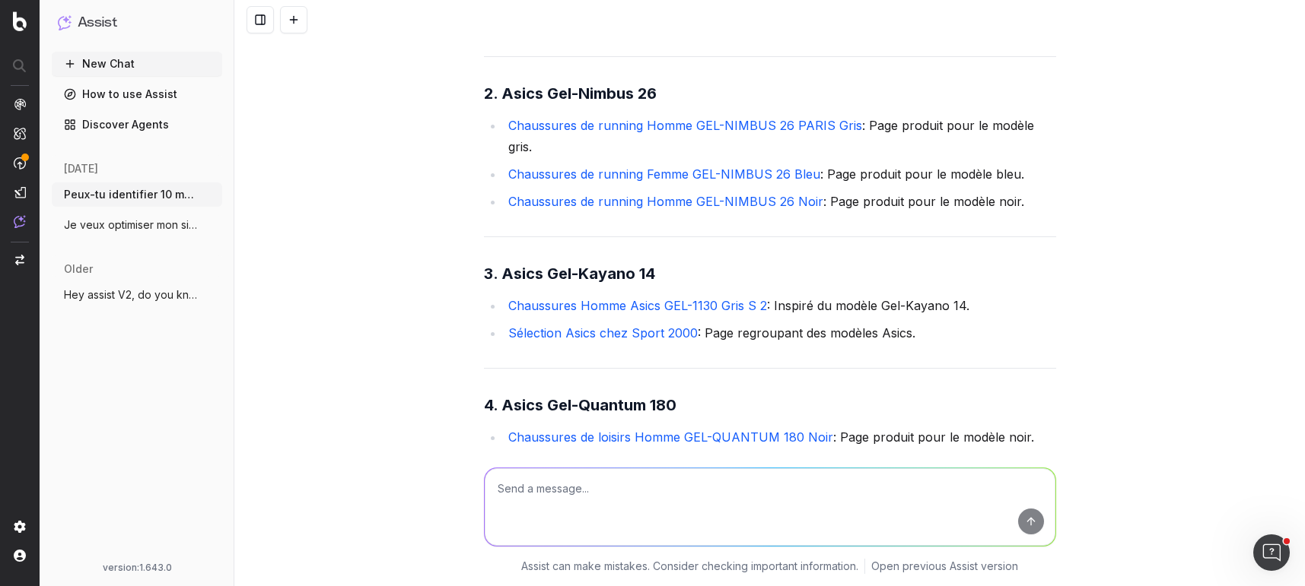
drag, startPoint x: 538, startPoint y: 132, endPoint x: 491, endPoint y: 113, distance: 50.1
copy p "quels liens internes pertinents puis-je mettre vers mes pages sélection et page…"
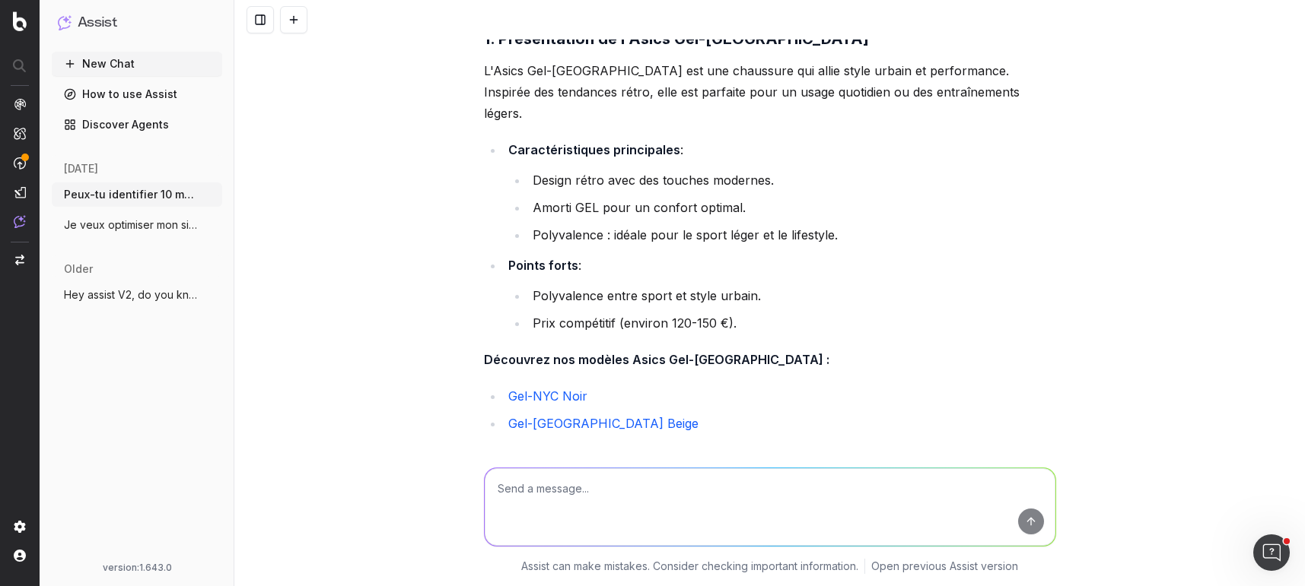
scroll to position [16177, 0]
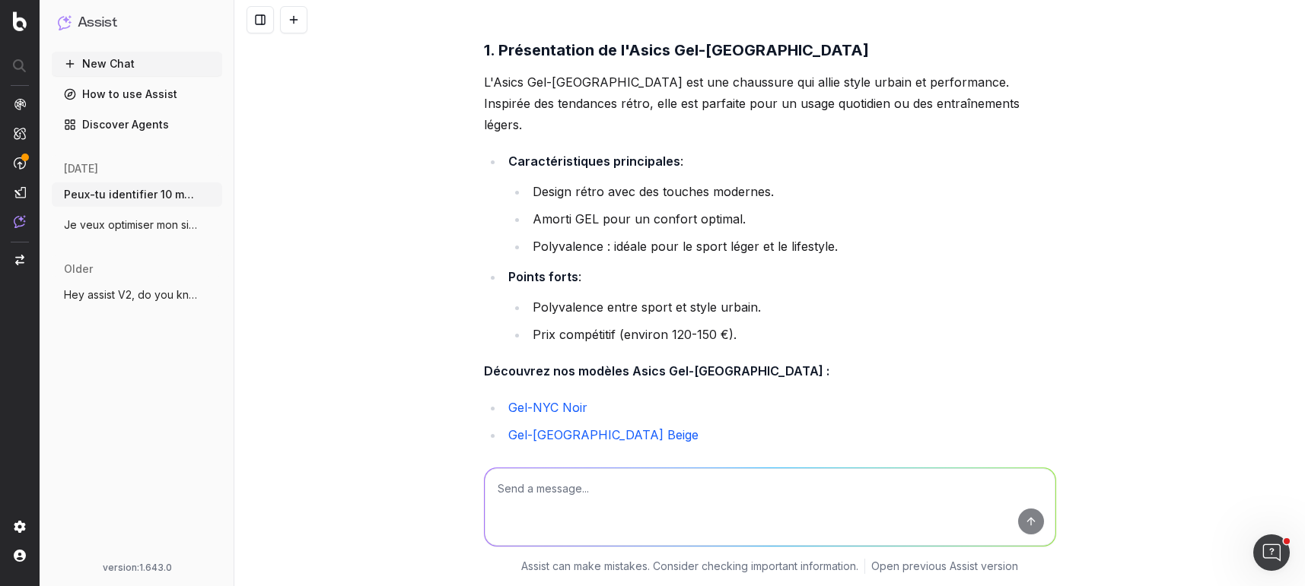
drag, startPoint x: 1042, startPoint y: 122, endPoint x: 666, endPoint y: 120, distance: 375.8
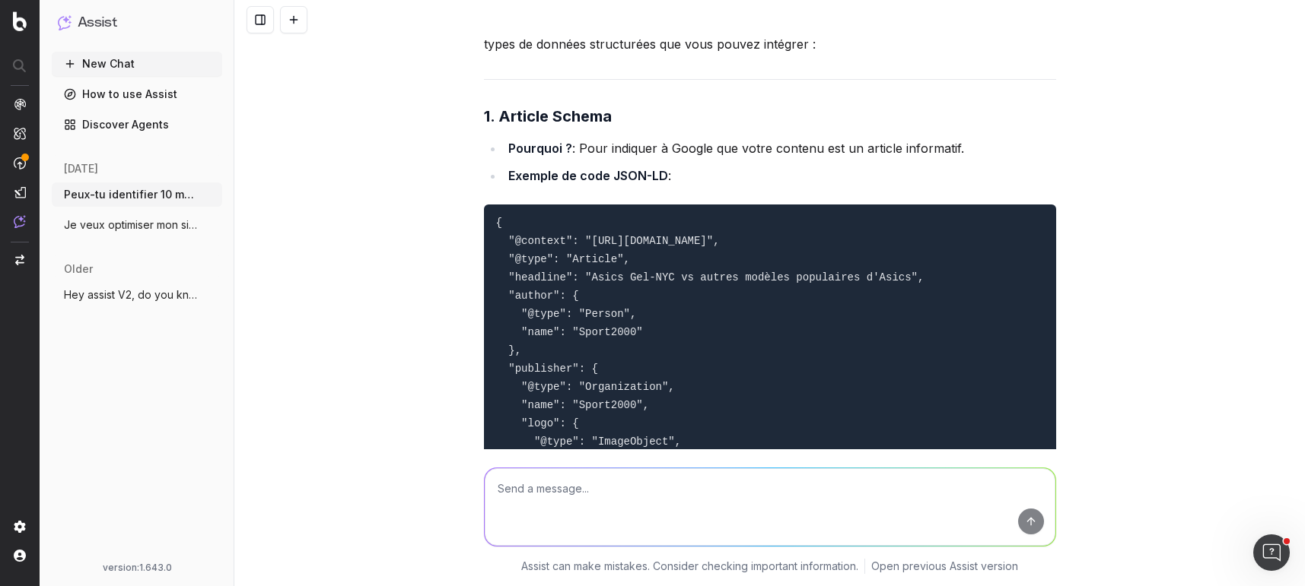
scroll to position [18862, 0]
drag, startPoint x: 1044, startPoint y: 126, endPoint x: 724, endPoint y: 121, distance: 319.5
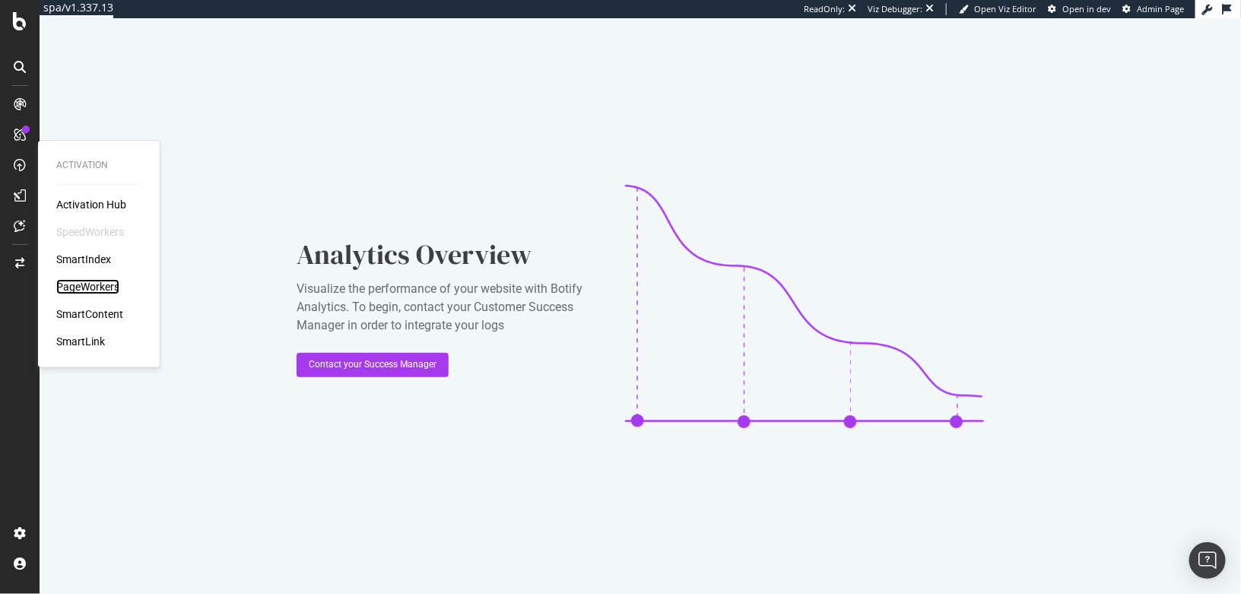
click at [110, 284] on div "PageWorkers" at bounding box center [87, 286] width 63 height 15
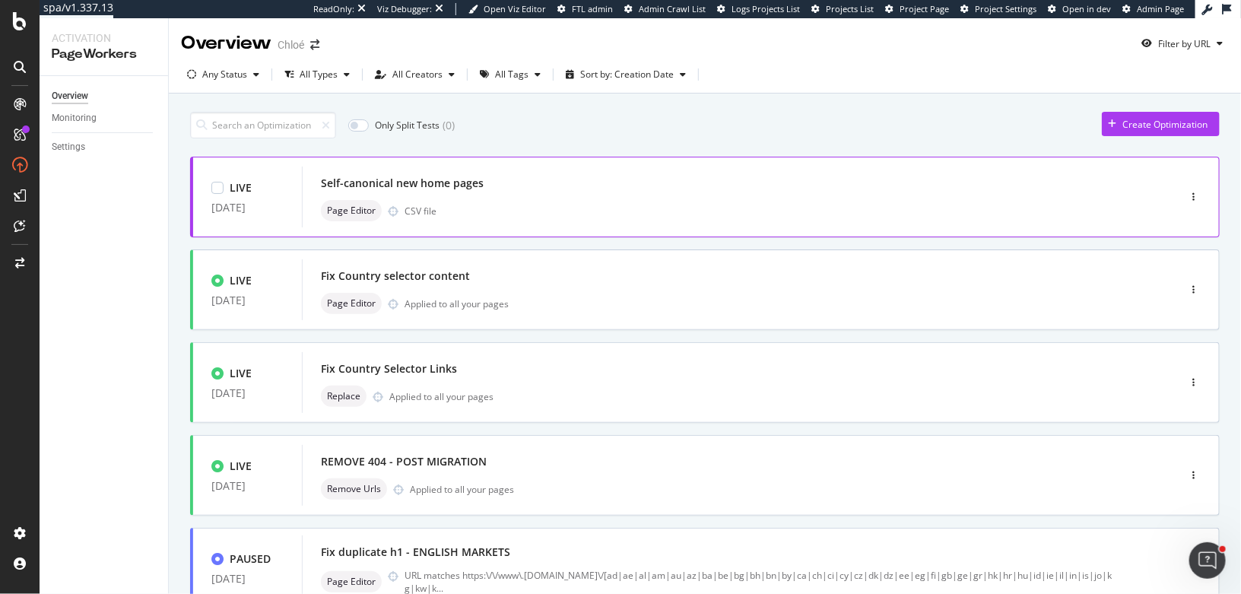
click at [443, 208] on div "Page Editor CSV file" at bounding box center [717, 210] width 793 height 21
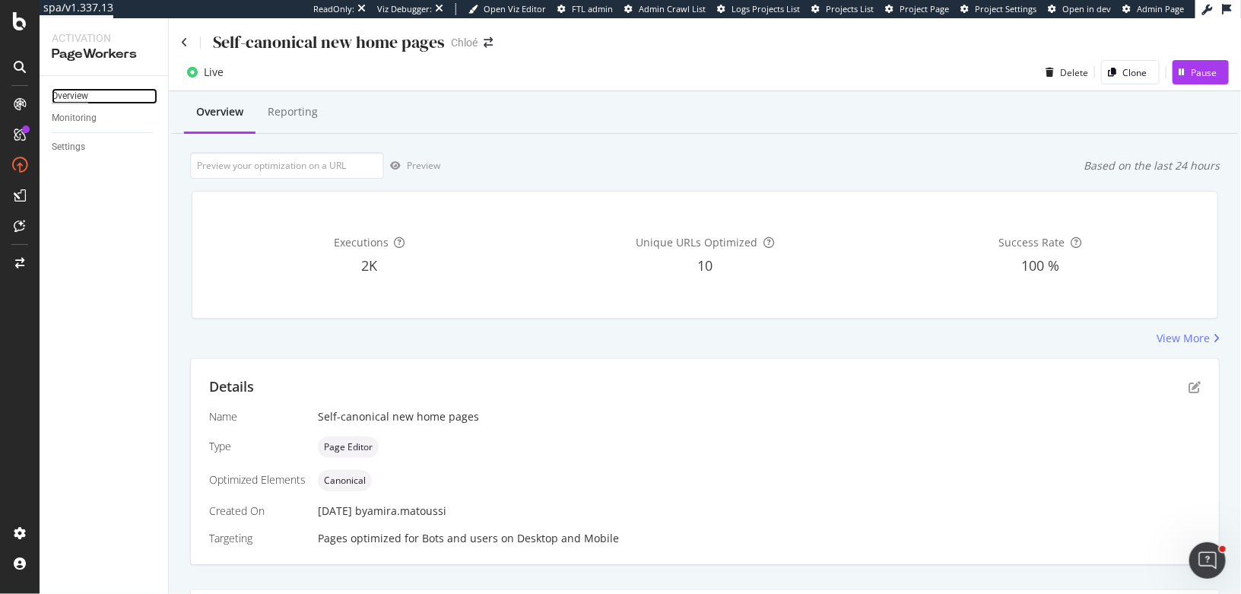
click at [54, 91] on div "Overview" at bounding box center [70, 96] width 37 height 16
